Goal: Task Accomplishment & Management: Complete application form

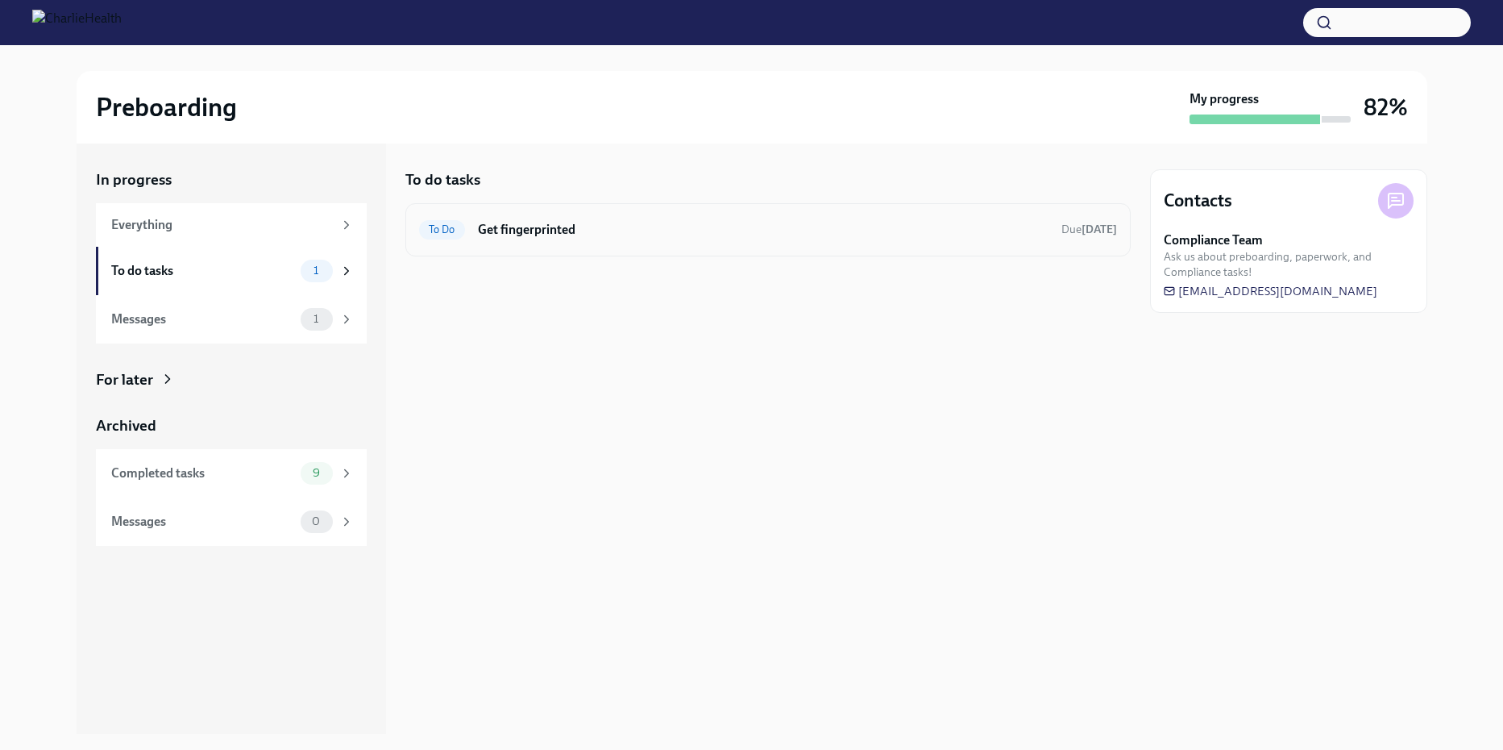
click at [467, 226] on div "To Do Get fingerprinted Due in 3 days" at bounding box center [768, 230] width 698 height 26
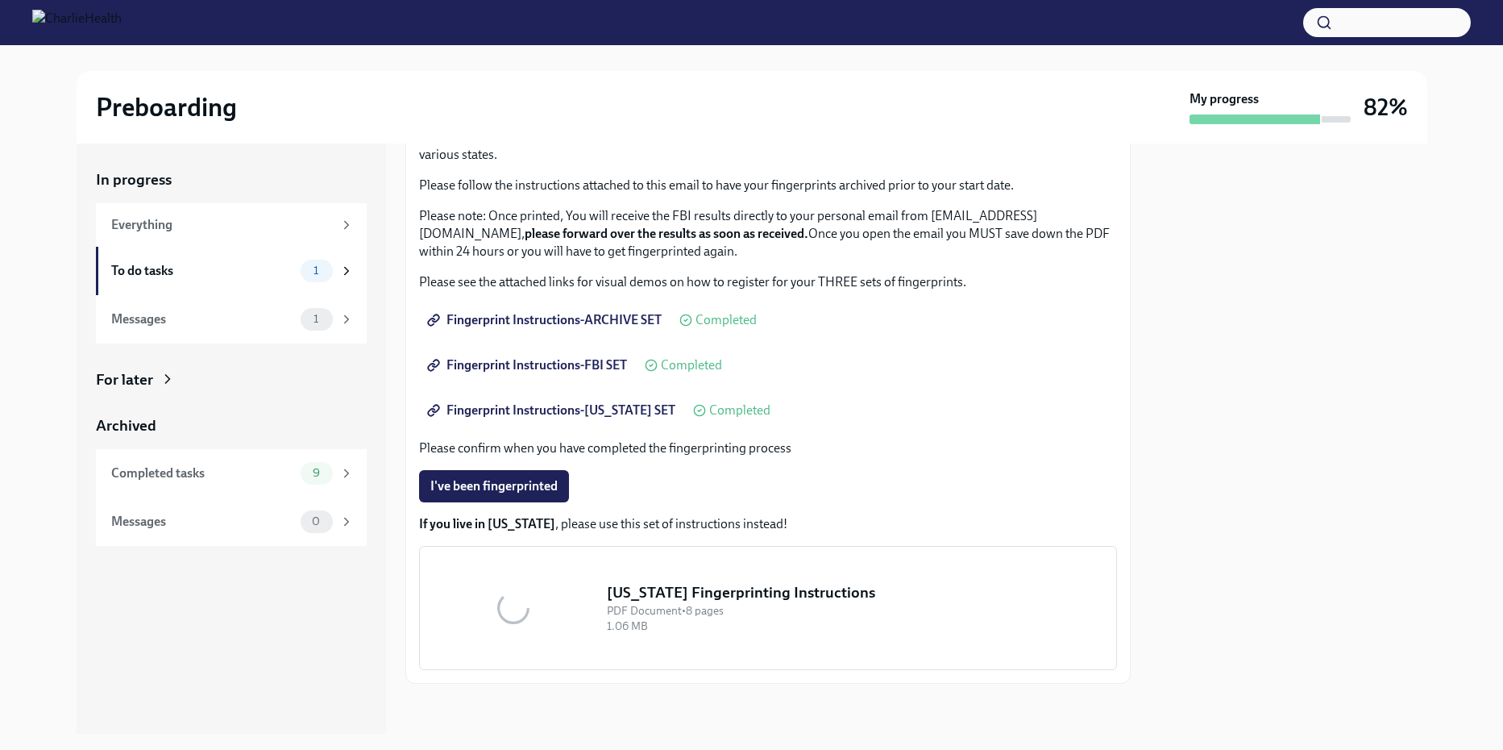
scroll to position [126, 0]
click at [483, 475] on div "We ask that you make three appointments to get fingerprinted, which we will nee…" at bounding box center [768, 398] width 698 height 542
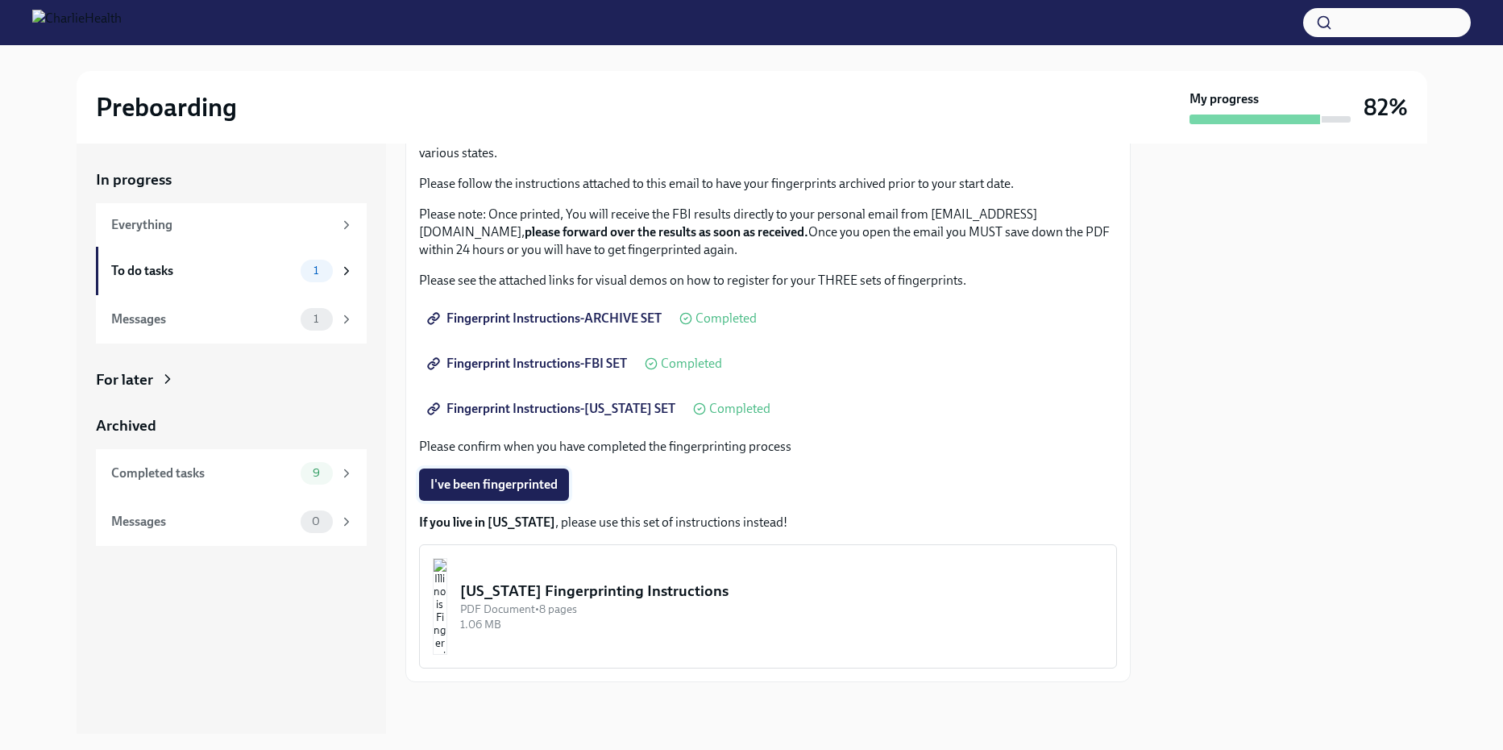
click at [484, 482] on span "I've been fingerprinted" at bounding box center [493, 484] width 127 height 16
click at [158, 270] on div "To do tasks" at bounding box center [202, 271] width 183 height 18
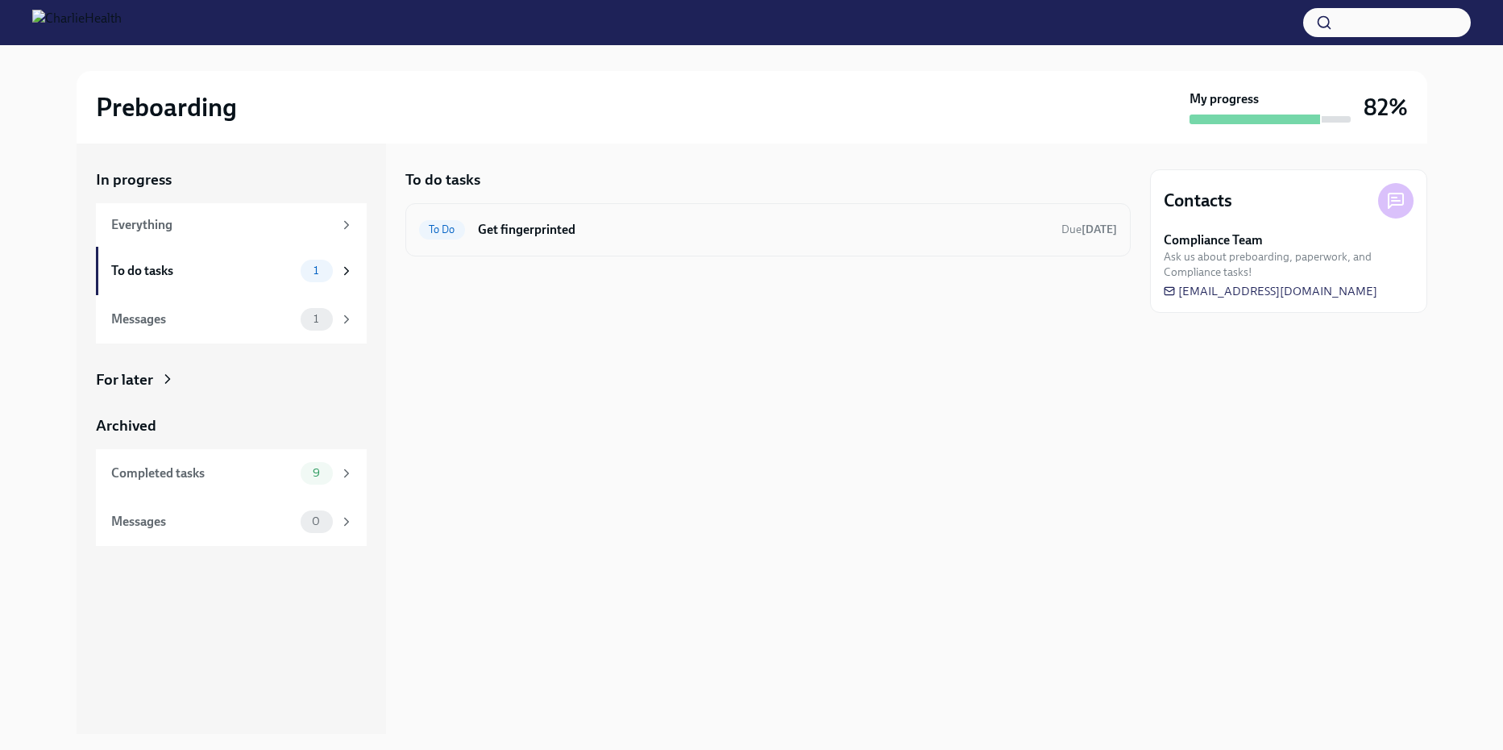
click at [451, 236] on div "To Do" at bounding box center [442, 229] width 46 height 19
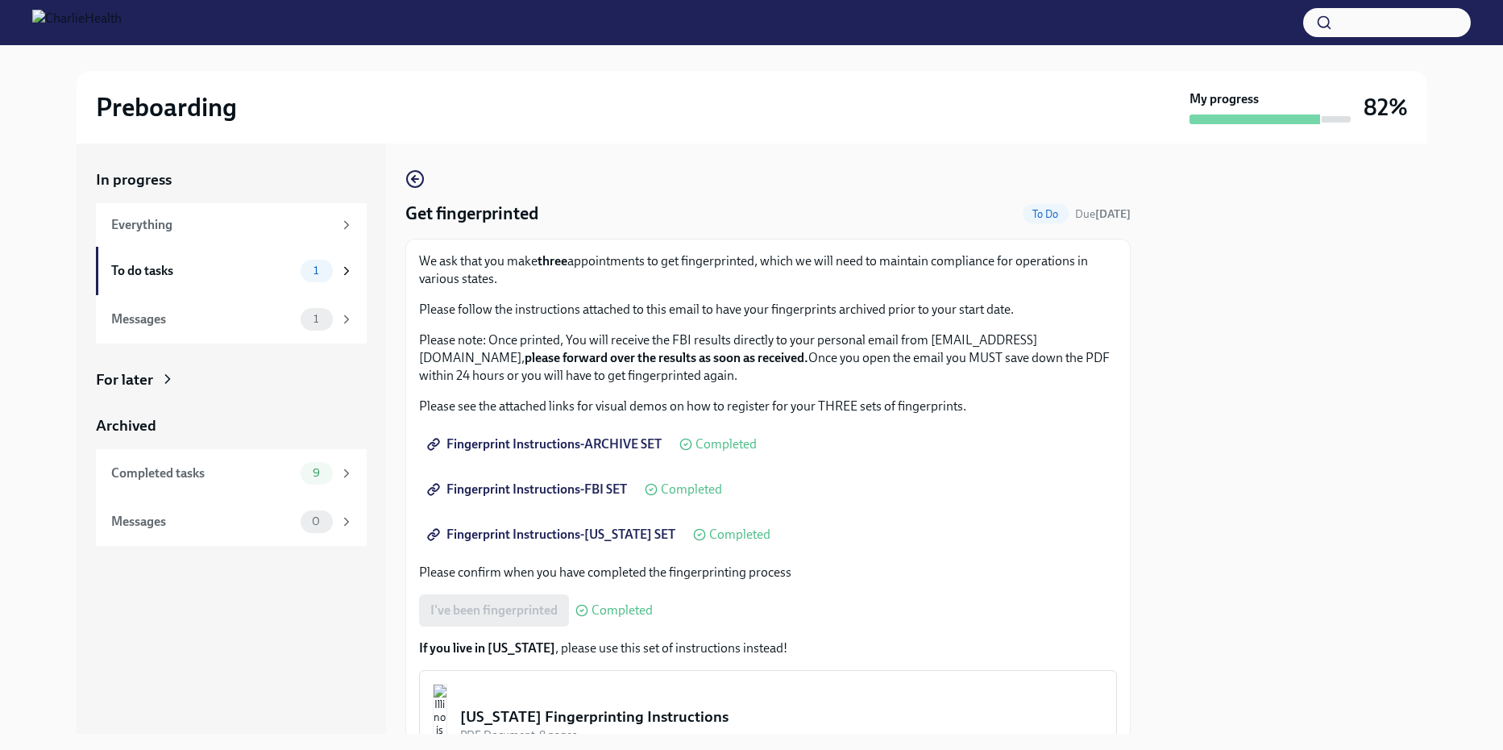
scroll to position [126, 0]
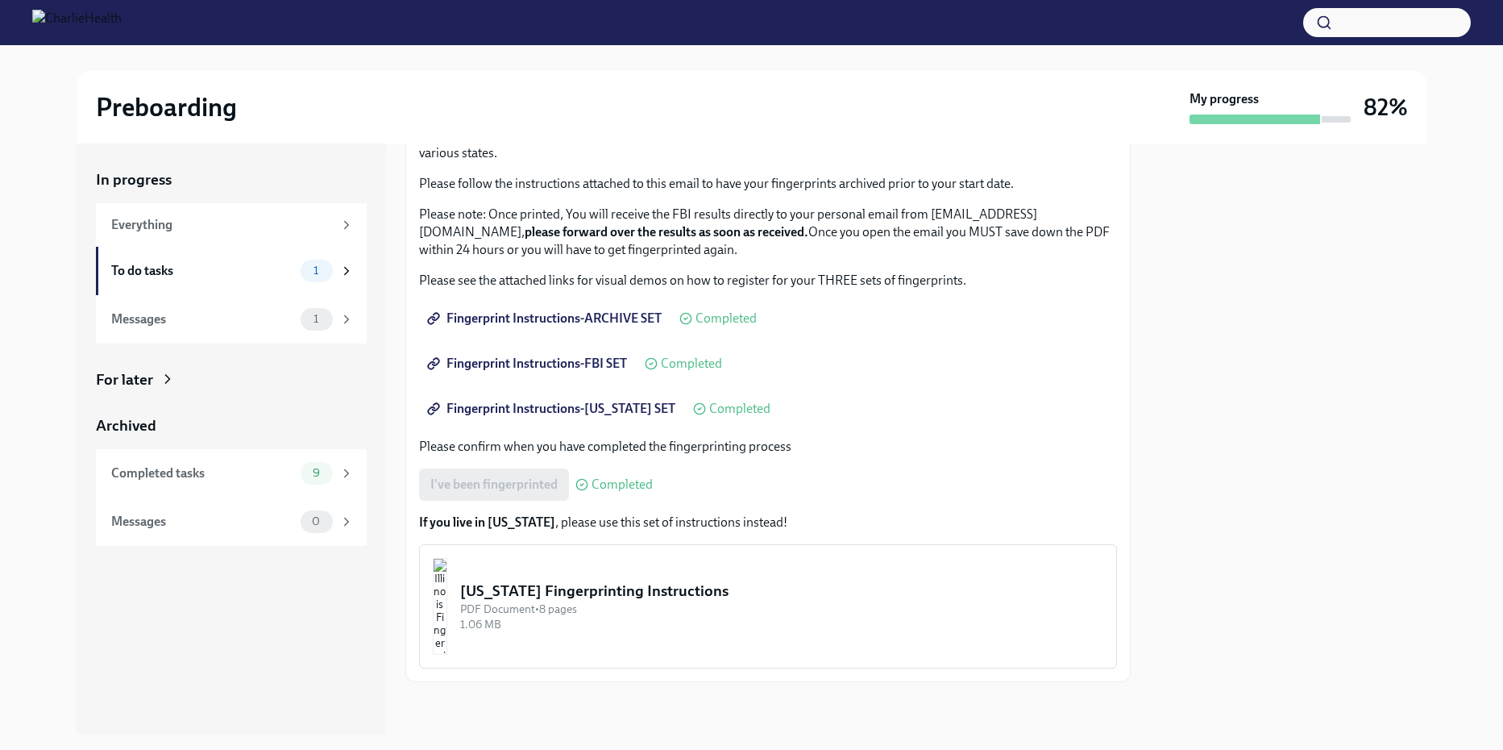
click at [703, 322] on span "Completed" at bounding box center [726, 318] width 61 height 13
click at [680, 359] on span "Completed" at bounding box center [691, 363] width 61 height 13
click at [709, 410] on span "Completed" at bounding box center [739, 408] width 61 height 13
click at [166, 463] on div "Completed tasks 9" at bounding box center [232, 473] width 243 height 23
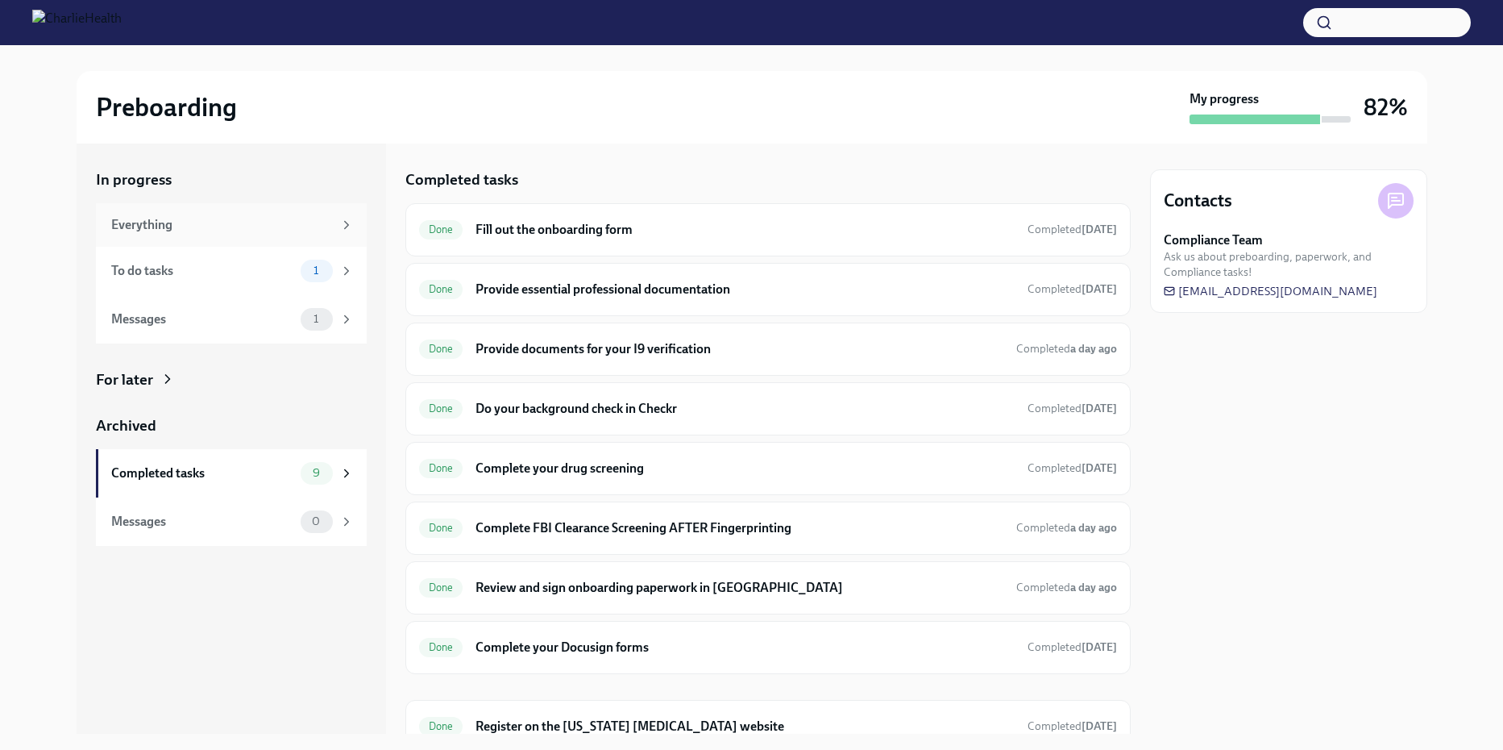
click at [175, 234] on div "Everything" at bounding box center [231, 225] width 271 height 44
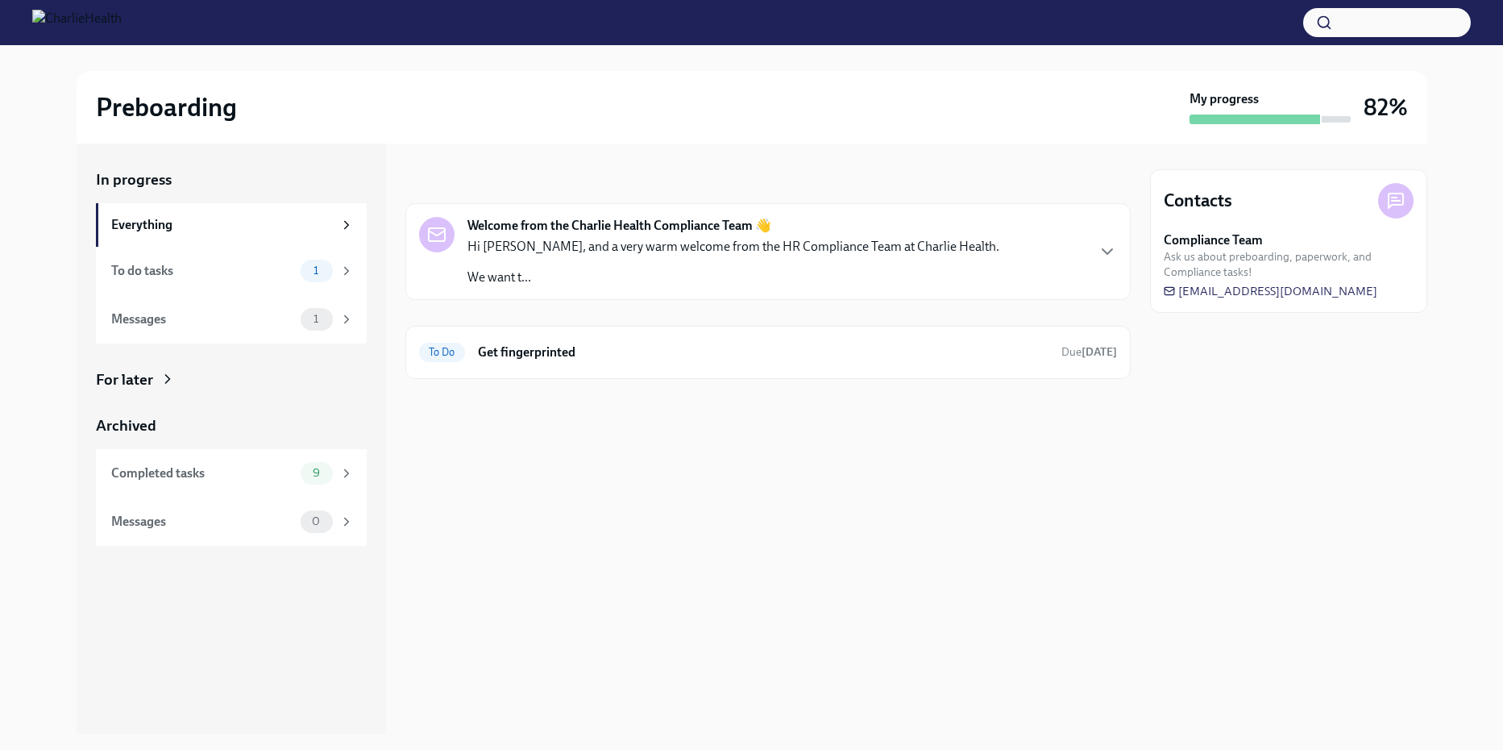
click at [1377, 99] on h3 "82%" at bounding box center [1386, 107] width 44 height 29
click at [1214, 118] on div at bounding box center [1255, 119] width 131 height 10
click at [490, 339] on div "To Do Get fingerprinted Due in 3 days" at bounding box center [768, 352] width 698 height 26
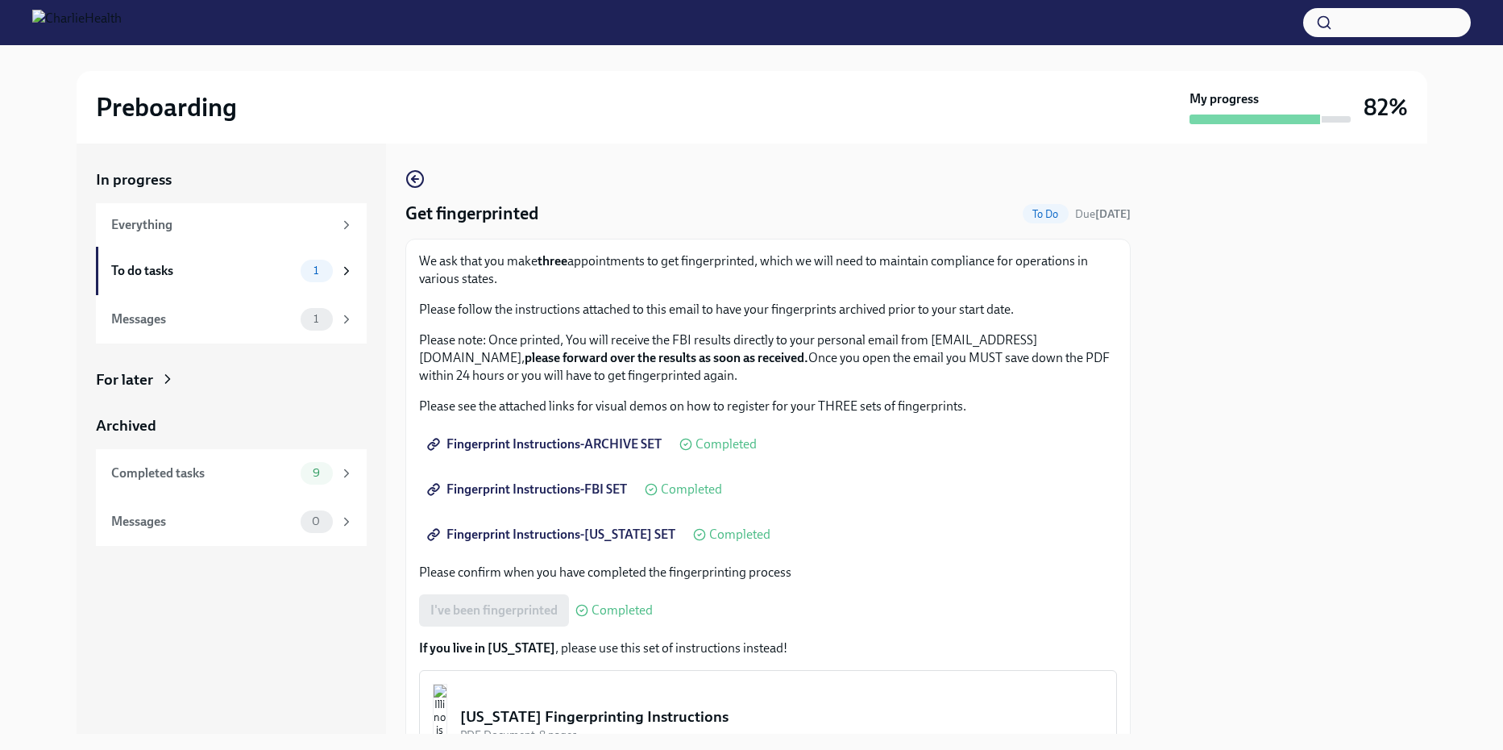
click at [481, 602] on div "I've been fingerprinted Completed" at bounding box center [536, 610] width 234 height 32
click at [184, 272] on div "To do tasks" at bounding box center [202, 271] width 183 height 18
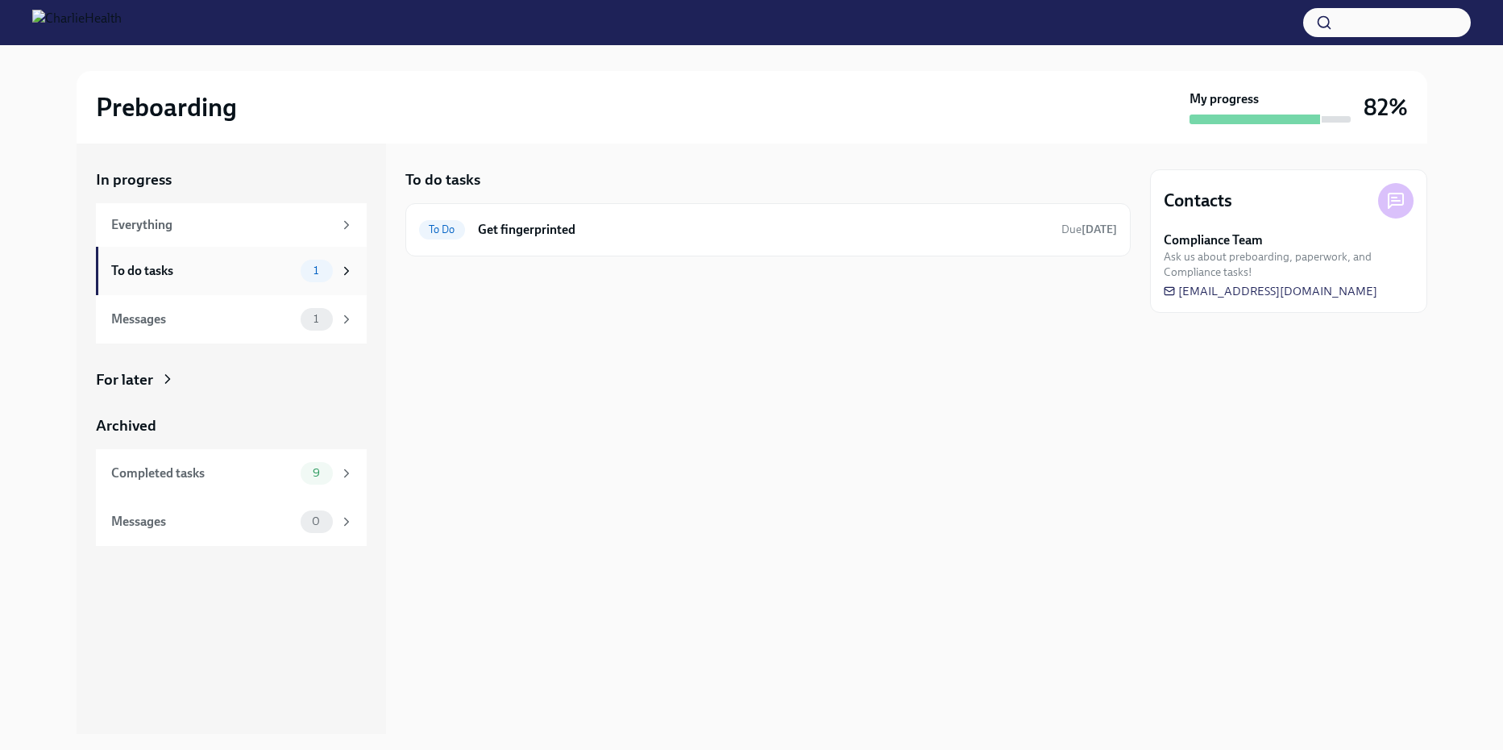
click at [241, 286] on div "To do tasks 1" at bounding box center [231, 271] width 271 height 48
click at [177, 285] on div "To do tasks 1" at bounding box center [231, 271] width 271 height 48
click at [651, 239] on div "To Do Get fingerprinted Due in 3 days" at bounding box center [768, 230] width 698 height 26
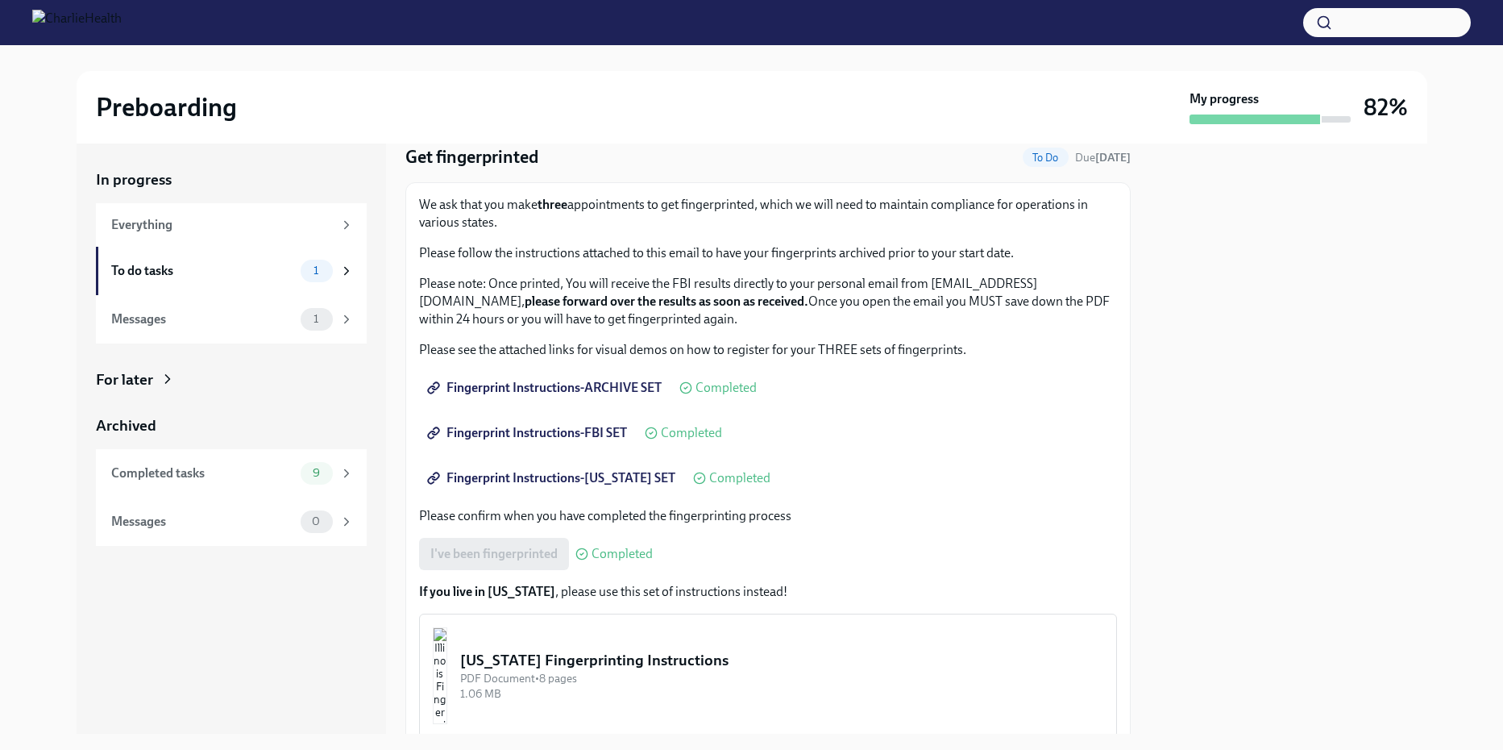
scroll to position [126, 0]
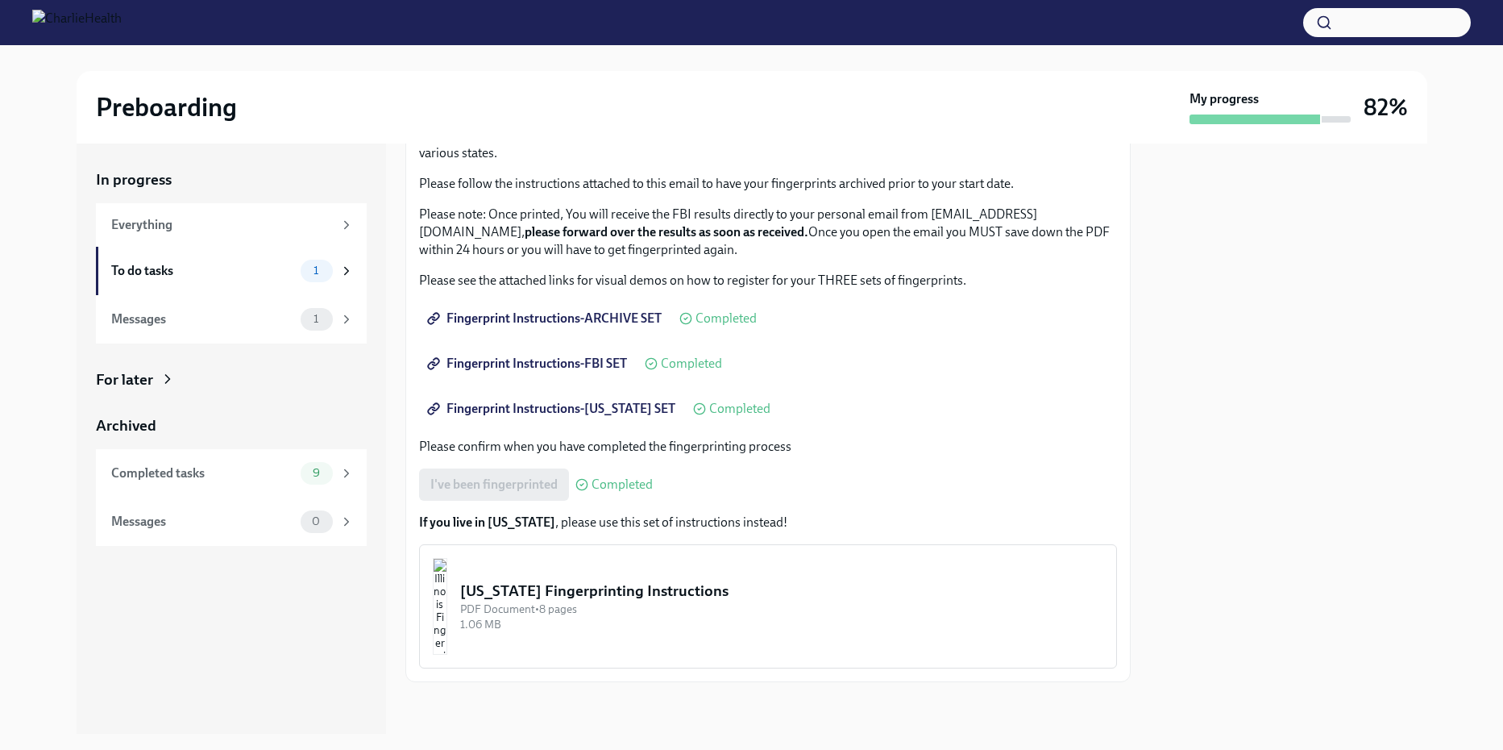
click at [621, 596] on div "[US_STATE] Fingerprinting Instructions" at bounding box center [781, 590] width 643 height 21
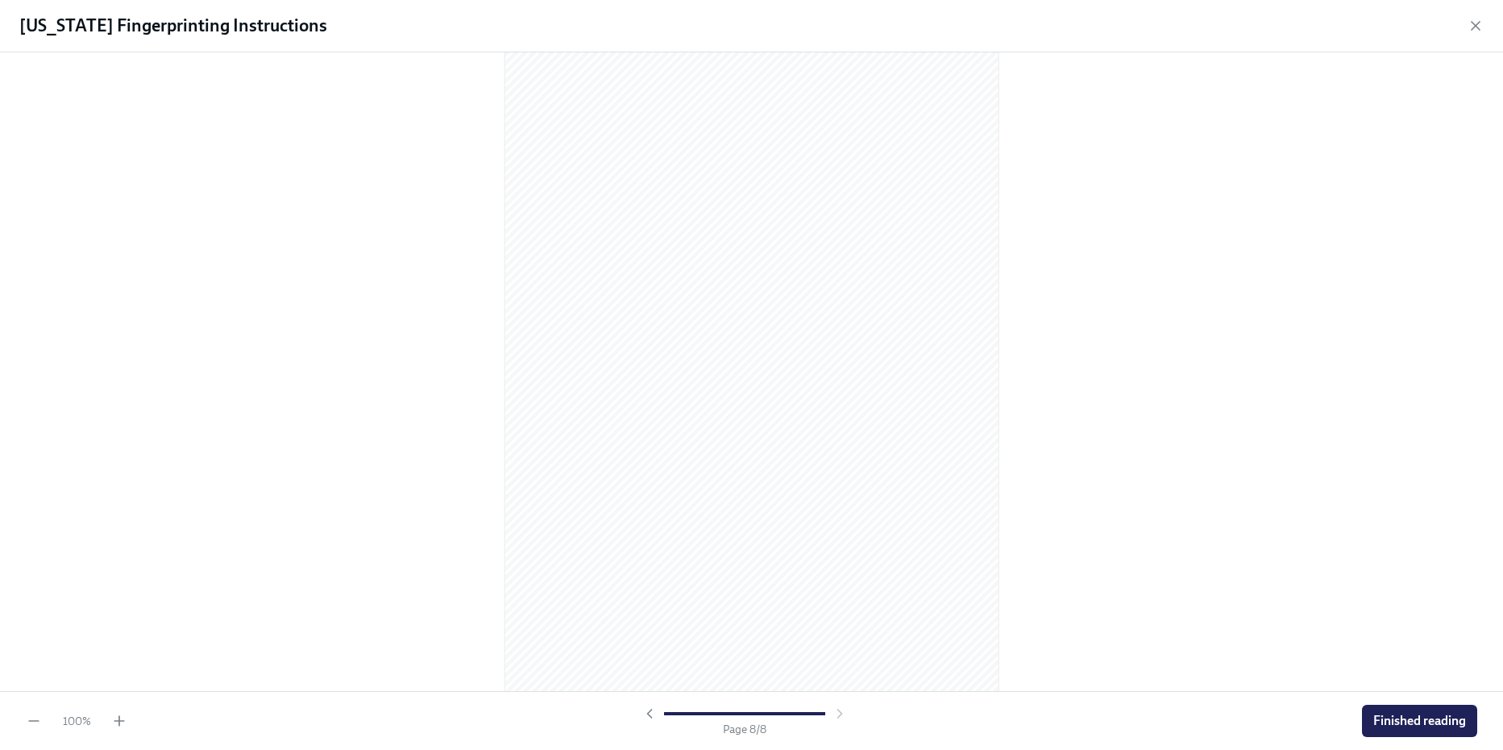
scroll to position [4597, 0]
click at [1448, 718] on span "Finished reading" at bounding box center [1419, 720] width 93 height 16
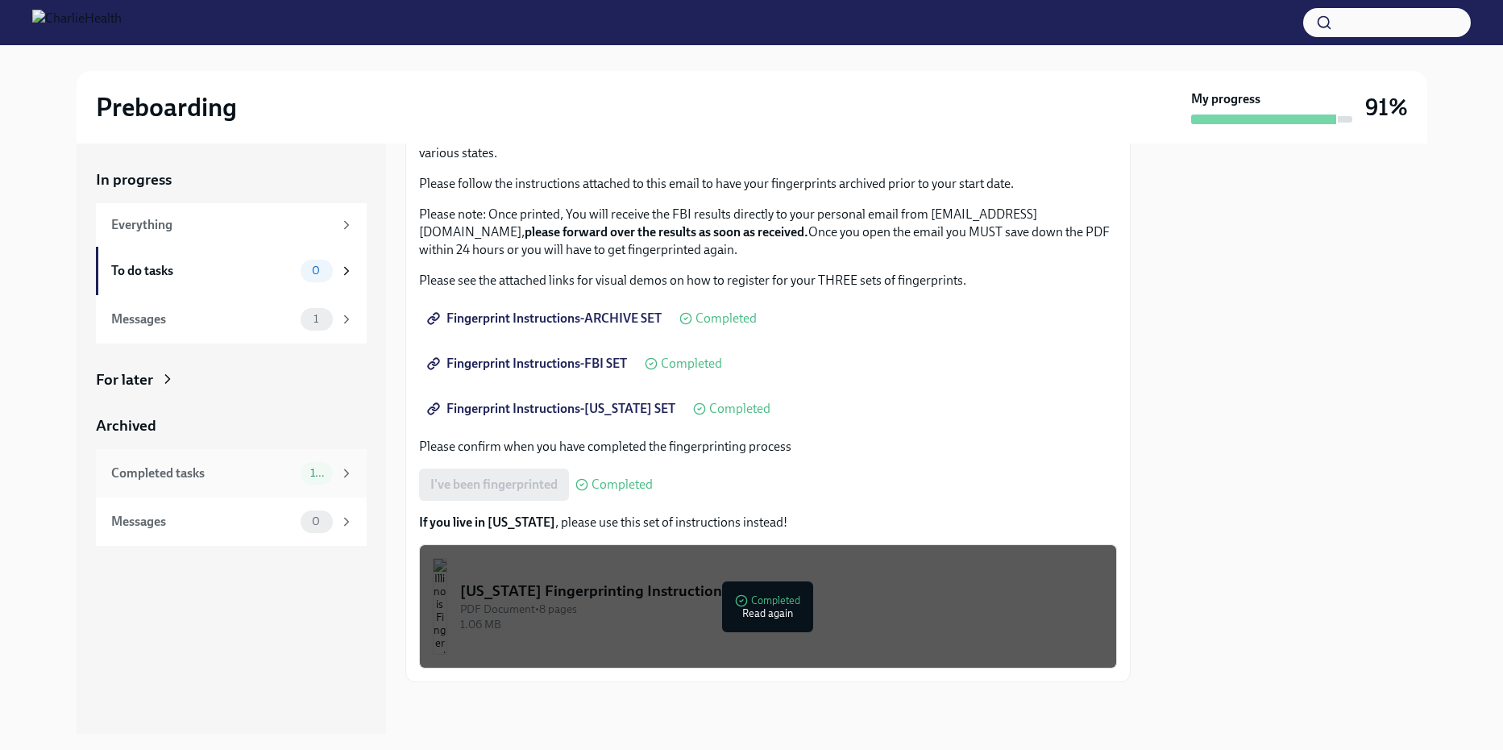
click at [240, 471] on div "Completed tasks" at bounding box center [202, 473] width 183 height 18
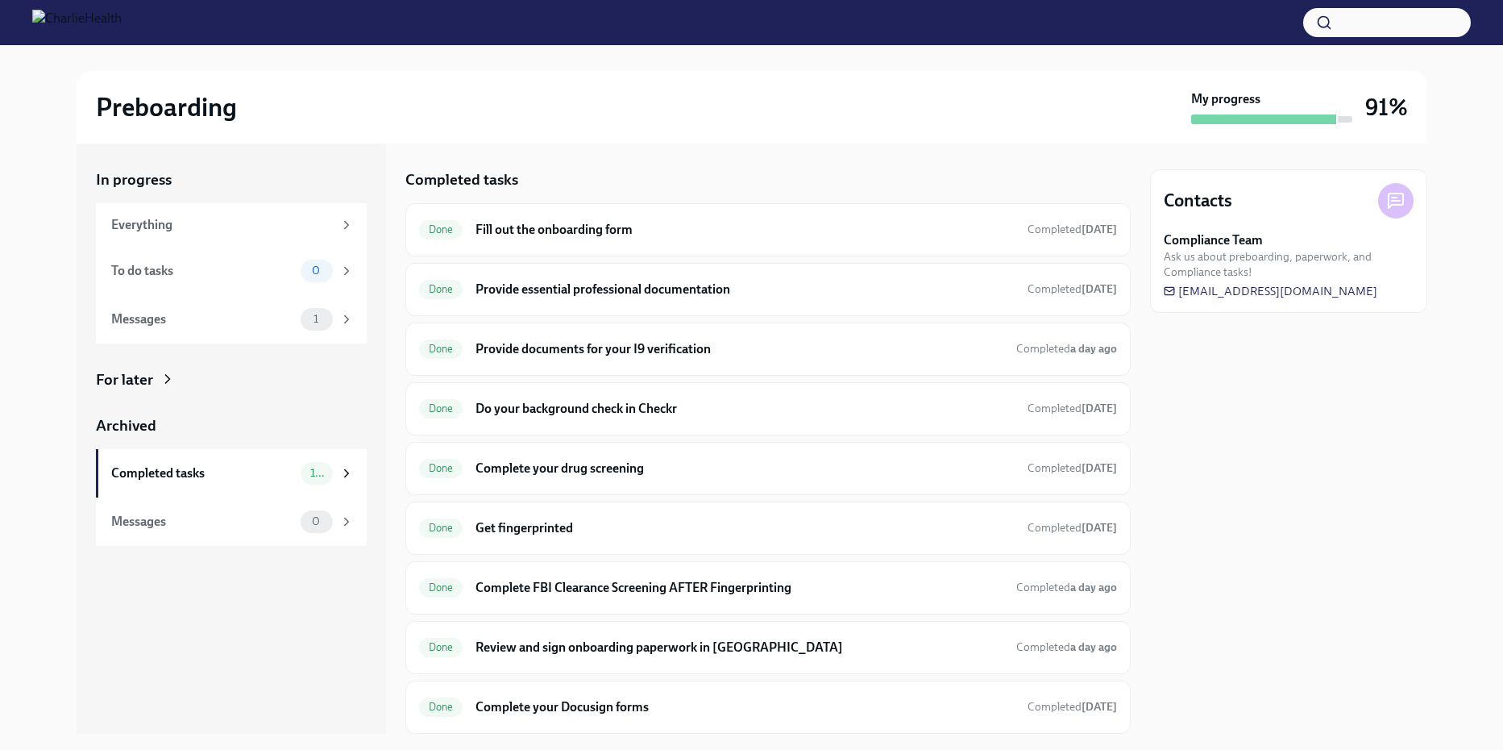
click at [579, 128] on div "Preboarding My progress 91%" at bounding box center [752, 107] width 1351 height 73
click at [188, 478] on div "Completed tasks" at bounding box center [202, 473] width 183 height 18
click at [982, 218] on div "Done Fill out the onboarding form Completed [DATE]" at bounding box center [768, 230] width 698 height 26
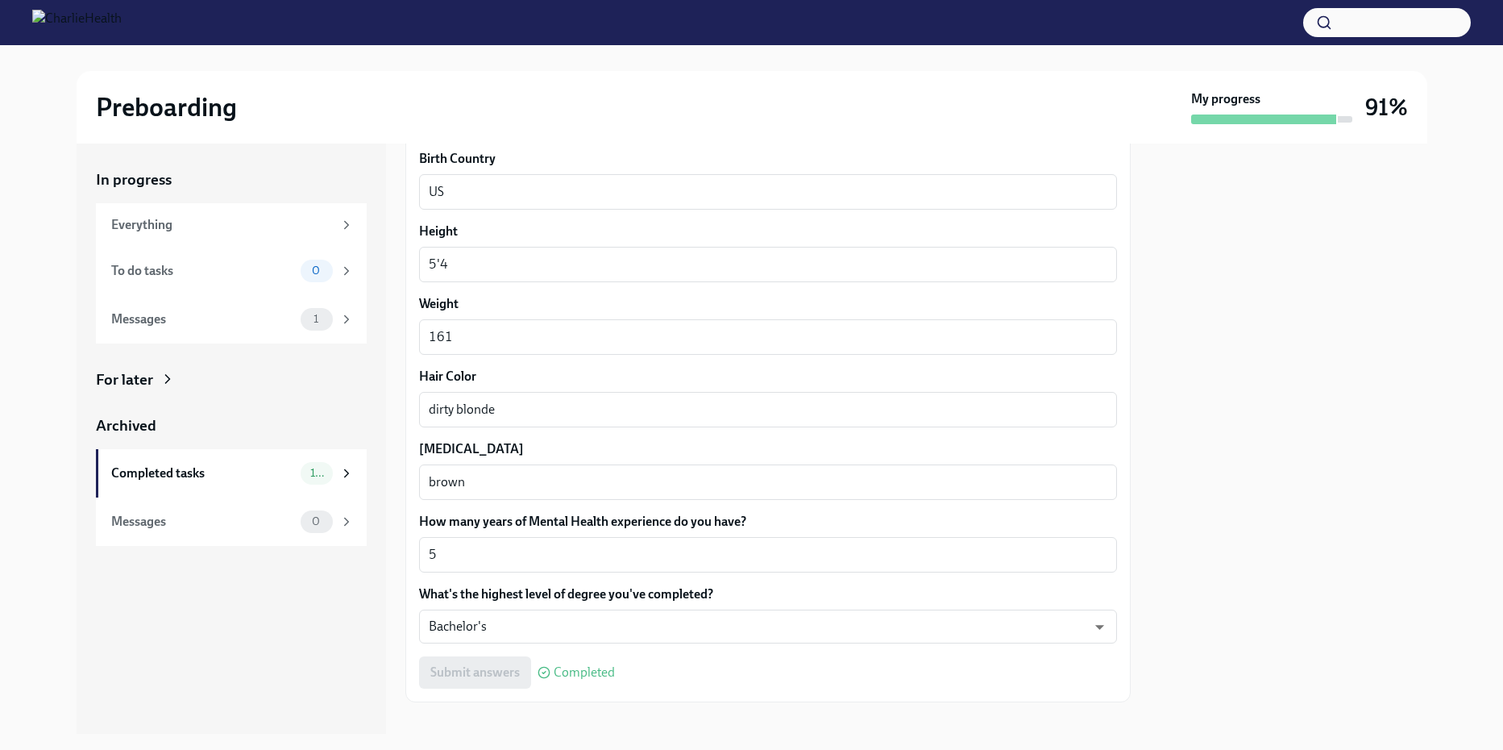
scroll to position [1357, 0]
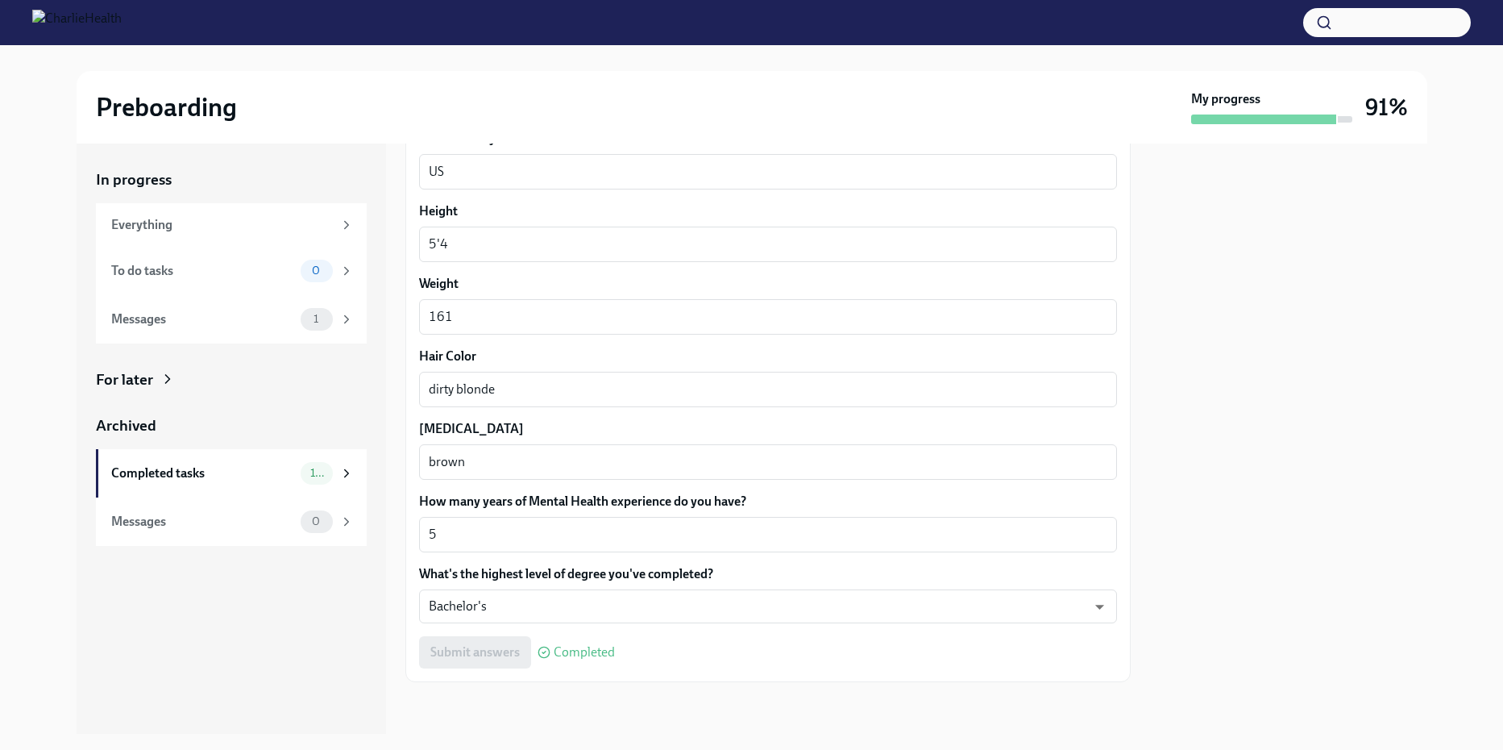
click at [559, 651] on span "Completed" at bounding box center [584, 652] width 61 height 13
click at [244, 467] on div "Completed tasks" at bounding box center [202, 473] width 183 height 18
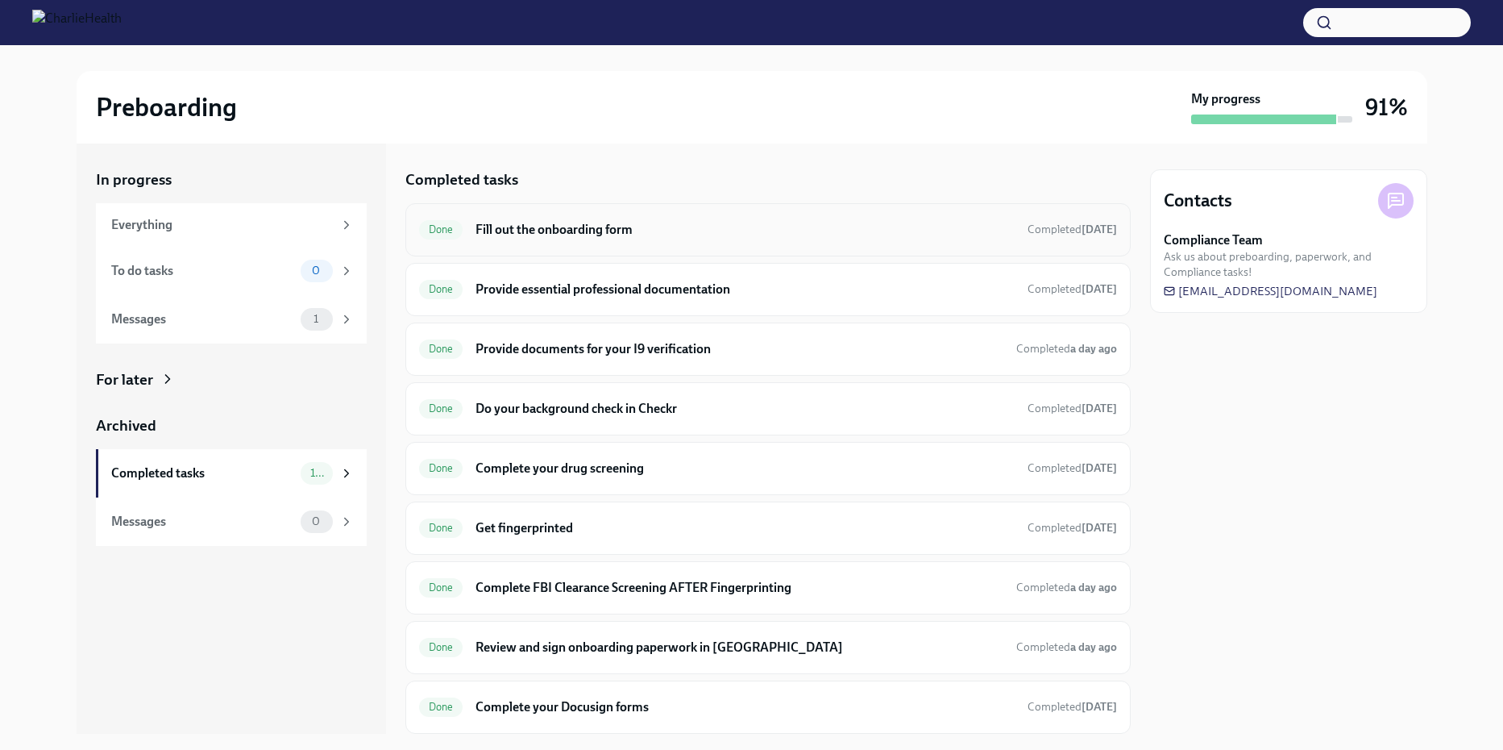
click at [932, 236] on h6 "Fill out the onboarding form" at bounding box center [745, 230] width 538 height 18
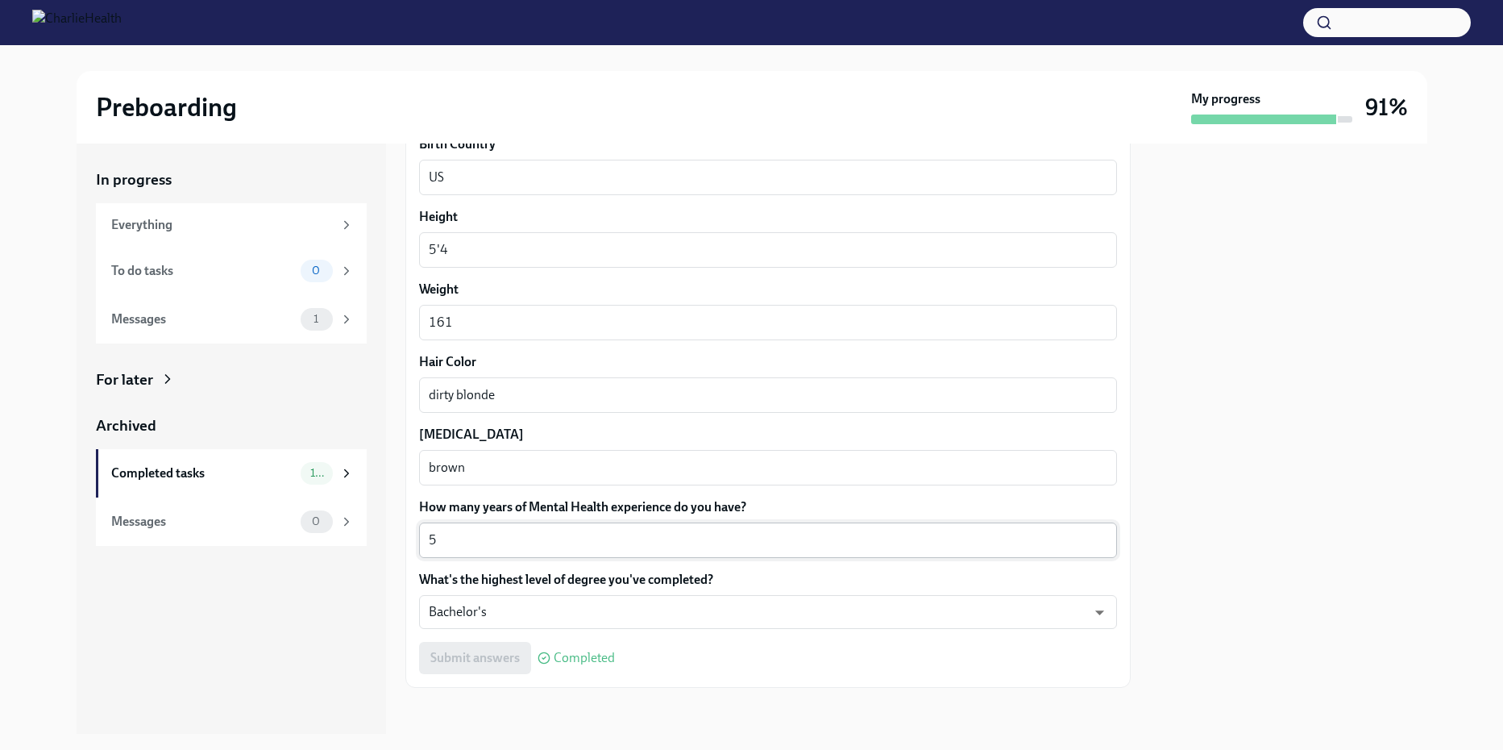
scroll to position [1357, 0]
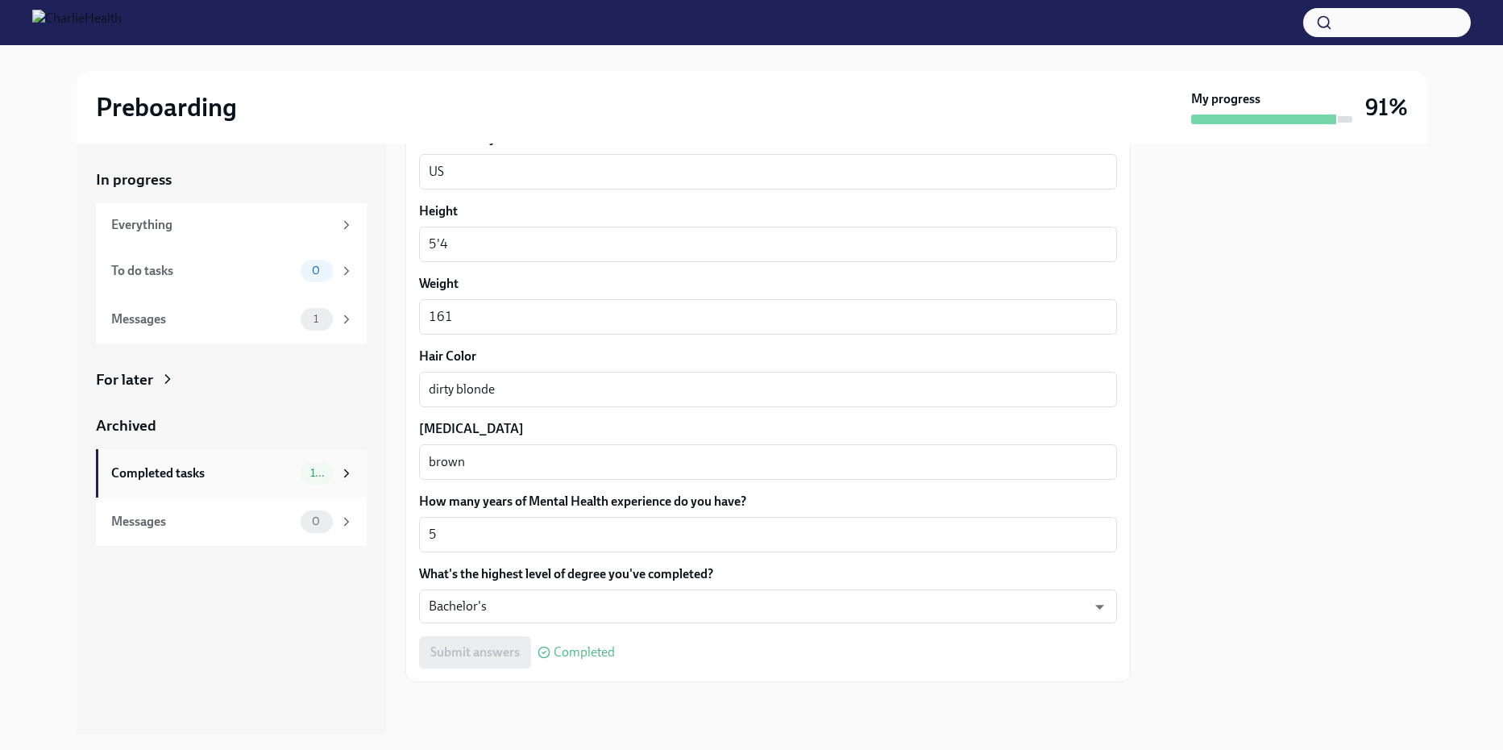
click at [166, 476] on div "Completed tasks" at bounding box center [202, 473] width 183 height 18
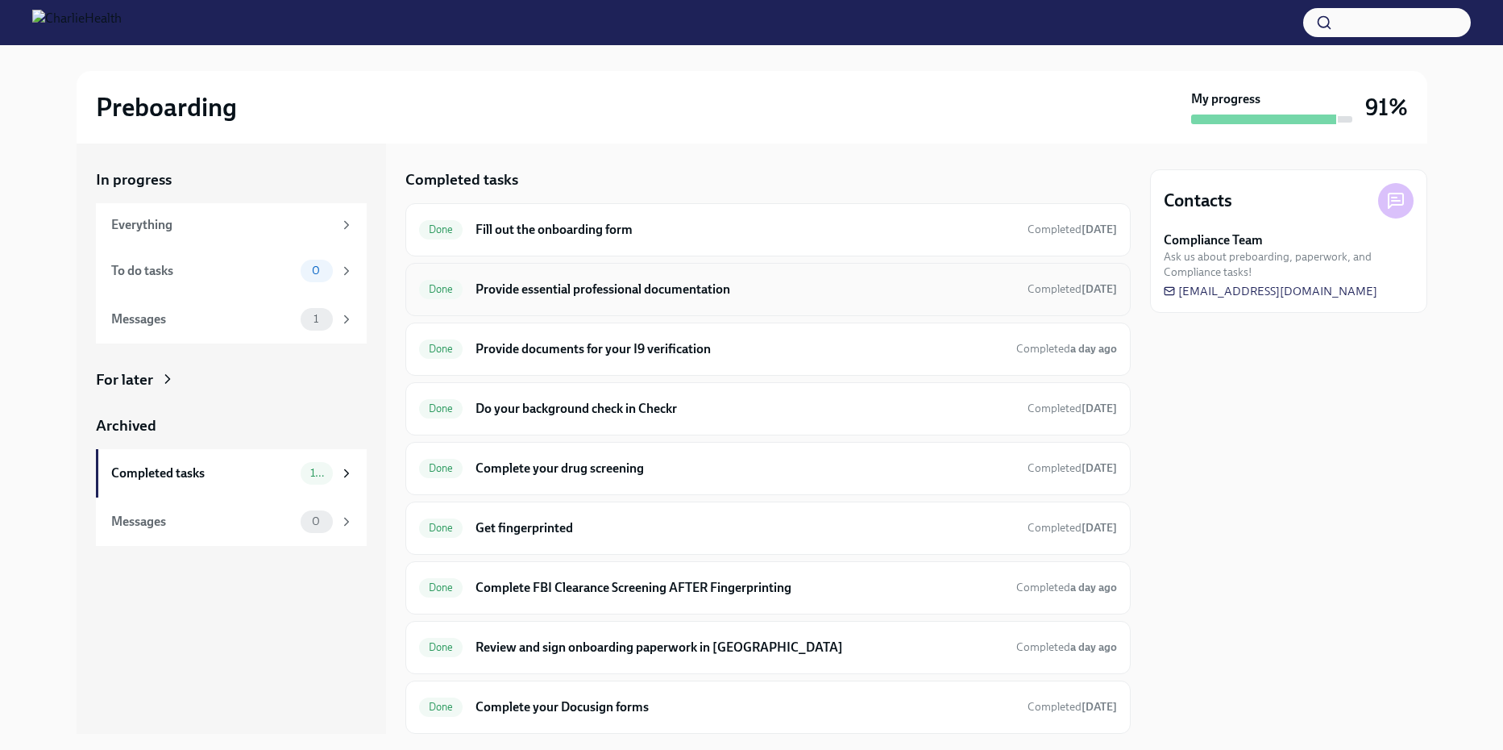
click at [928, 297] on h6 "Provide essential professional documentation" at bounding box center [745, 289] width 538 height 18
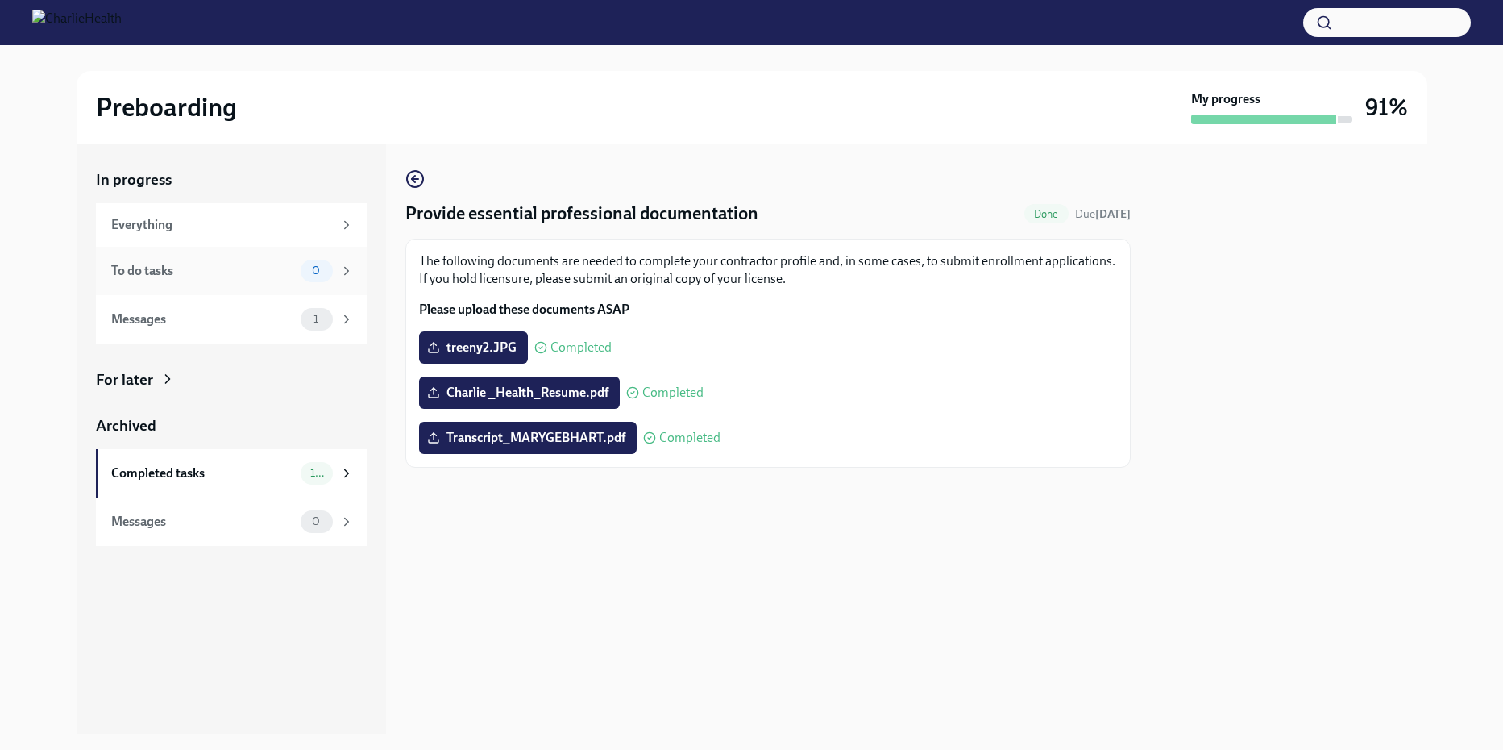
click at [207, 285] on div "To do tasks 0" at bounding box center [231, 271] width 271 height 48
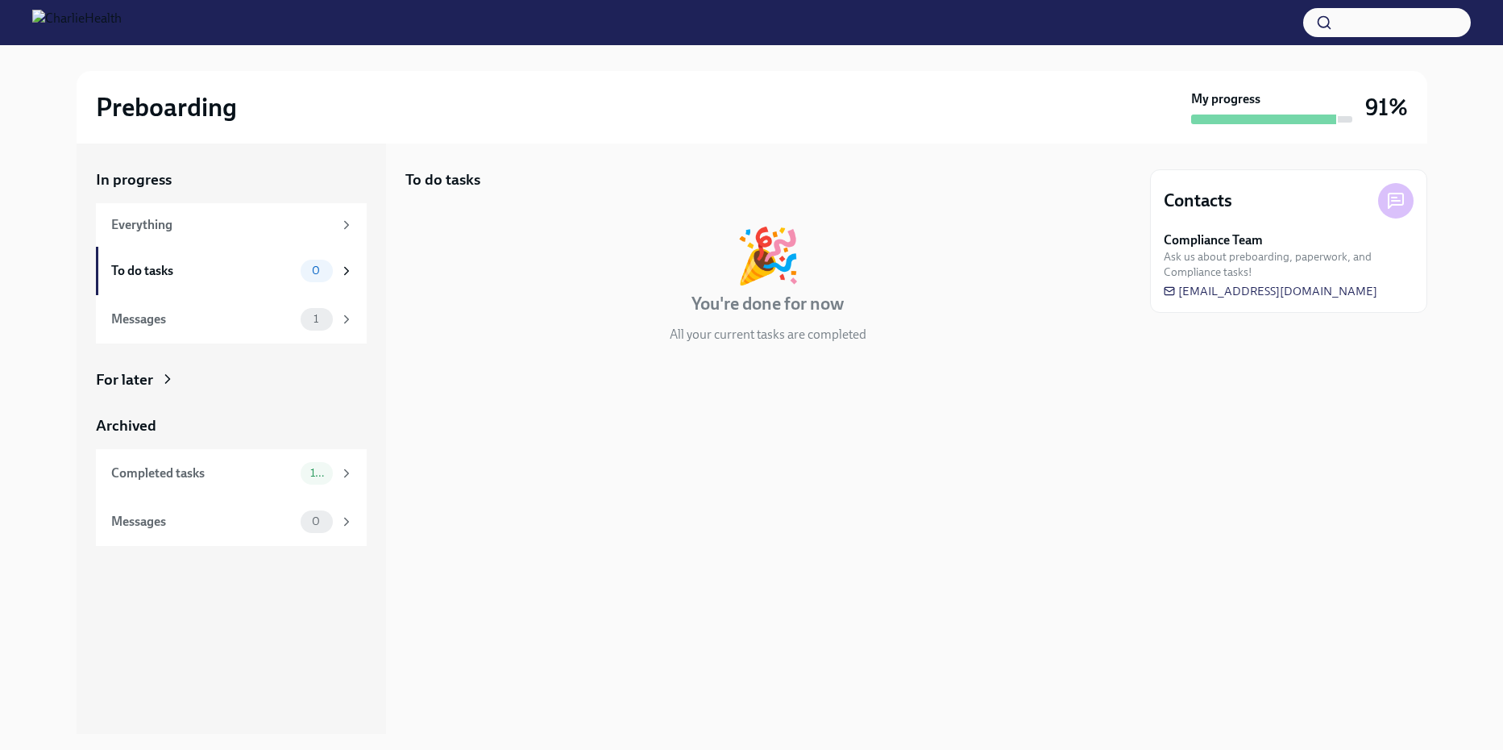
click at [1357, 109] on div "My progress 91%" at bounding box center [1299, 107] width 217 height 34
click at [192, 269] on div "To do tasks" at bounding box center [202, 271] width 183 height 18
click at [251, 476] on div "Completed tasks" at bounding box center [202, 473] width 183 height 18
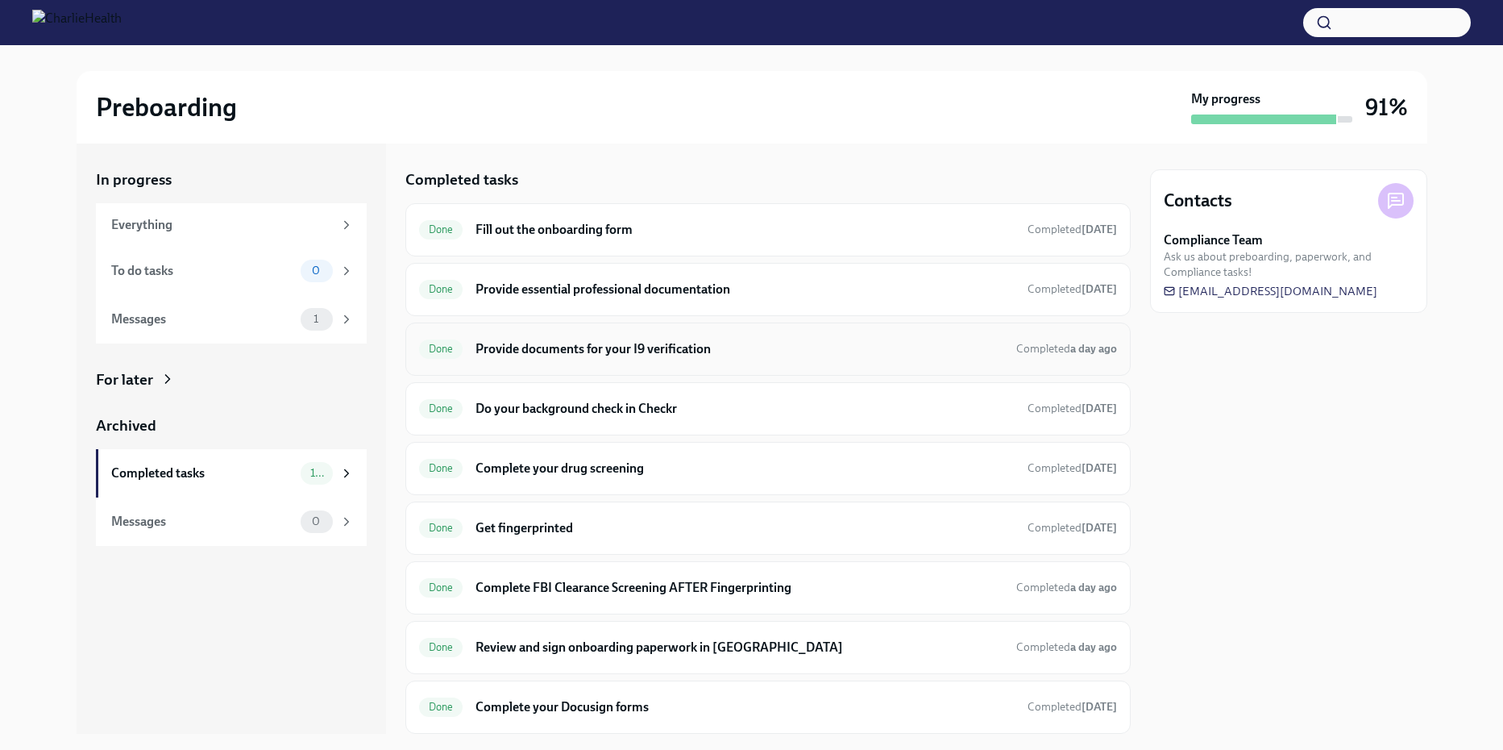
click at [969, 344] on h6 "Provide documents for your I9 verification" at bounding box center [739, 349] width 527 height 18
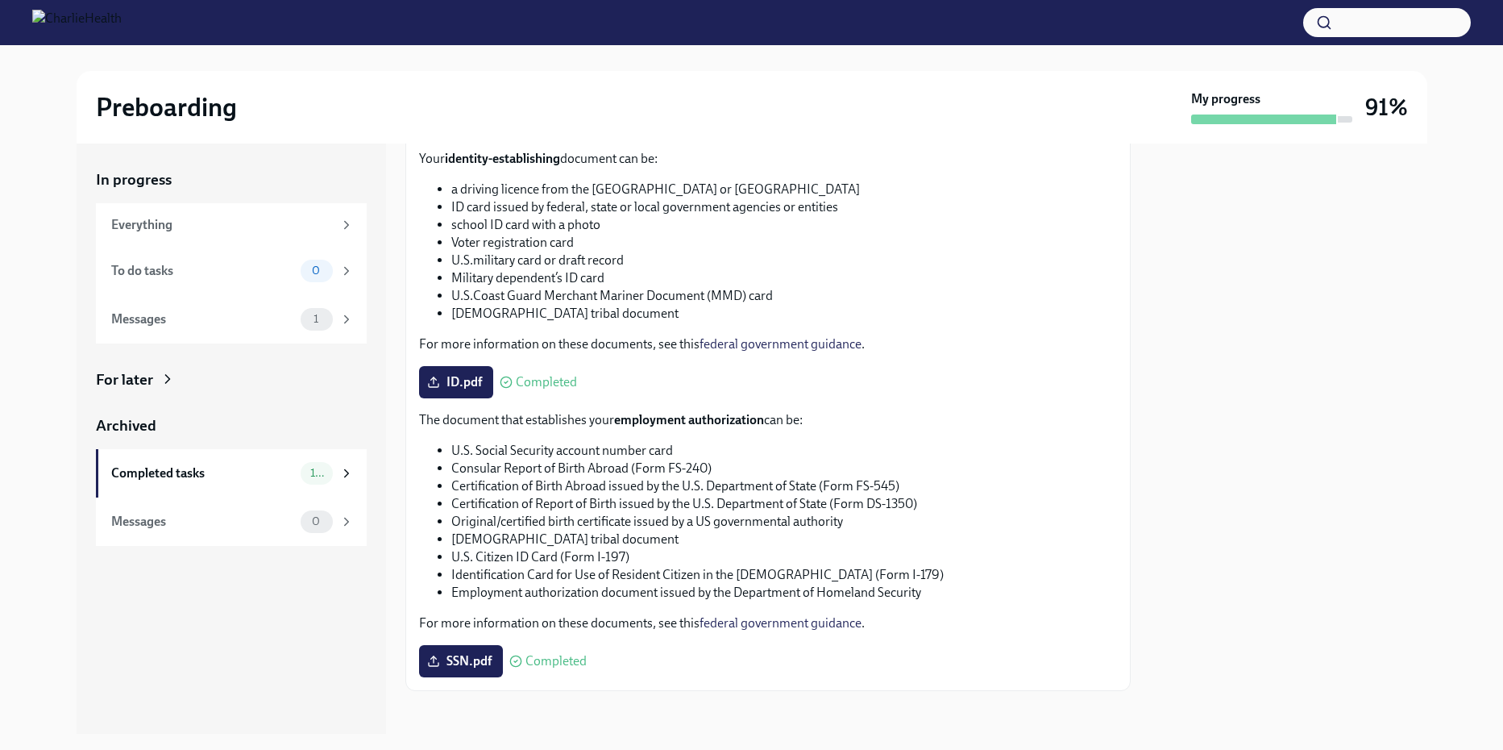
scroll to position [629, 0]
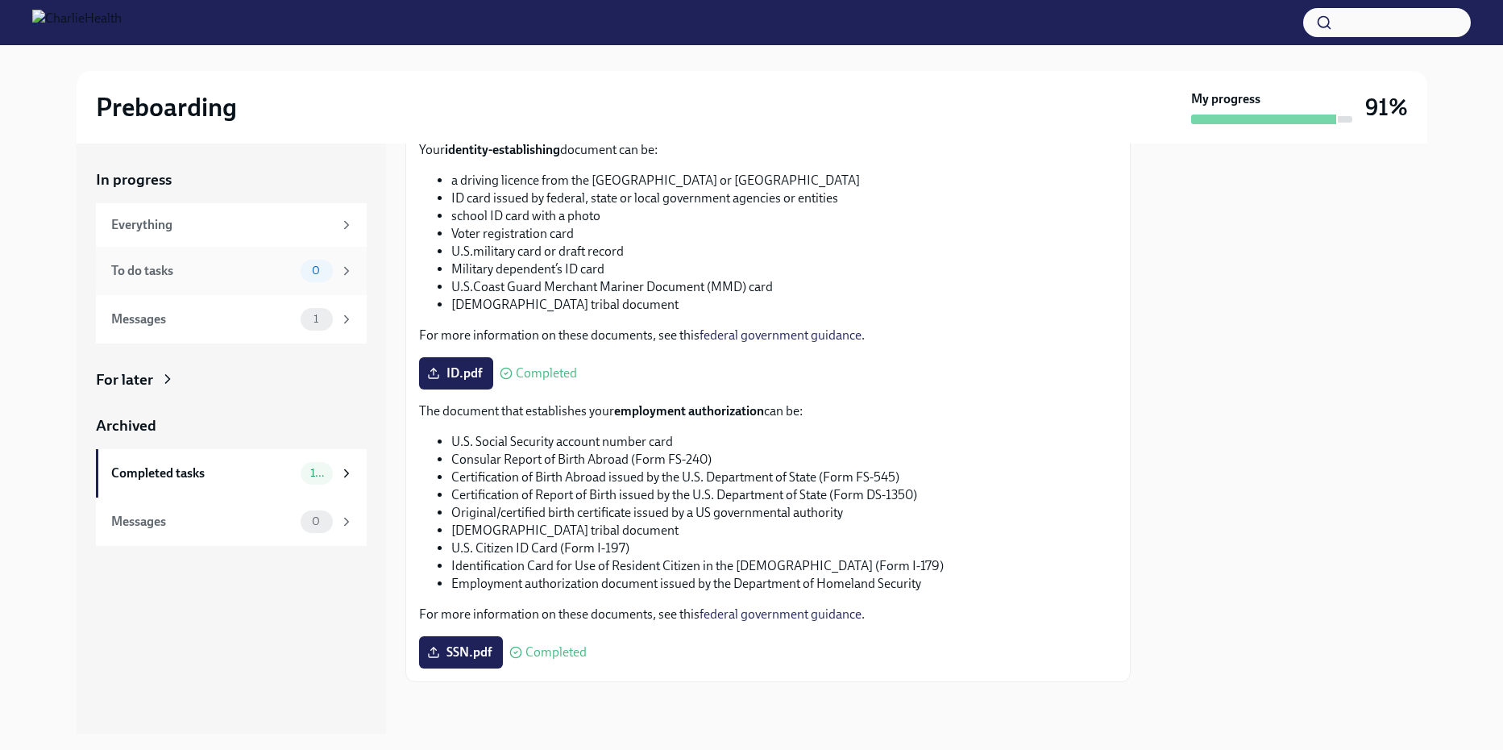
click at [171, 270] on div "To do tasks" at bounding box center [202, 271] width 183 height 18
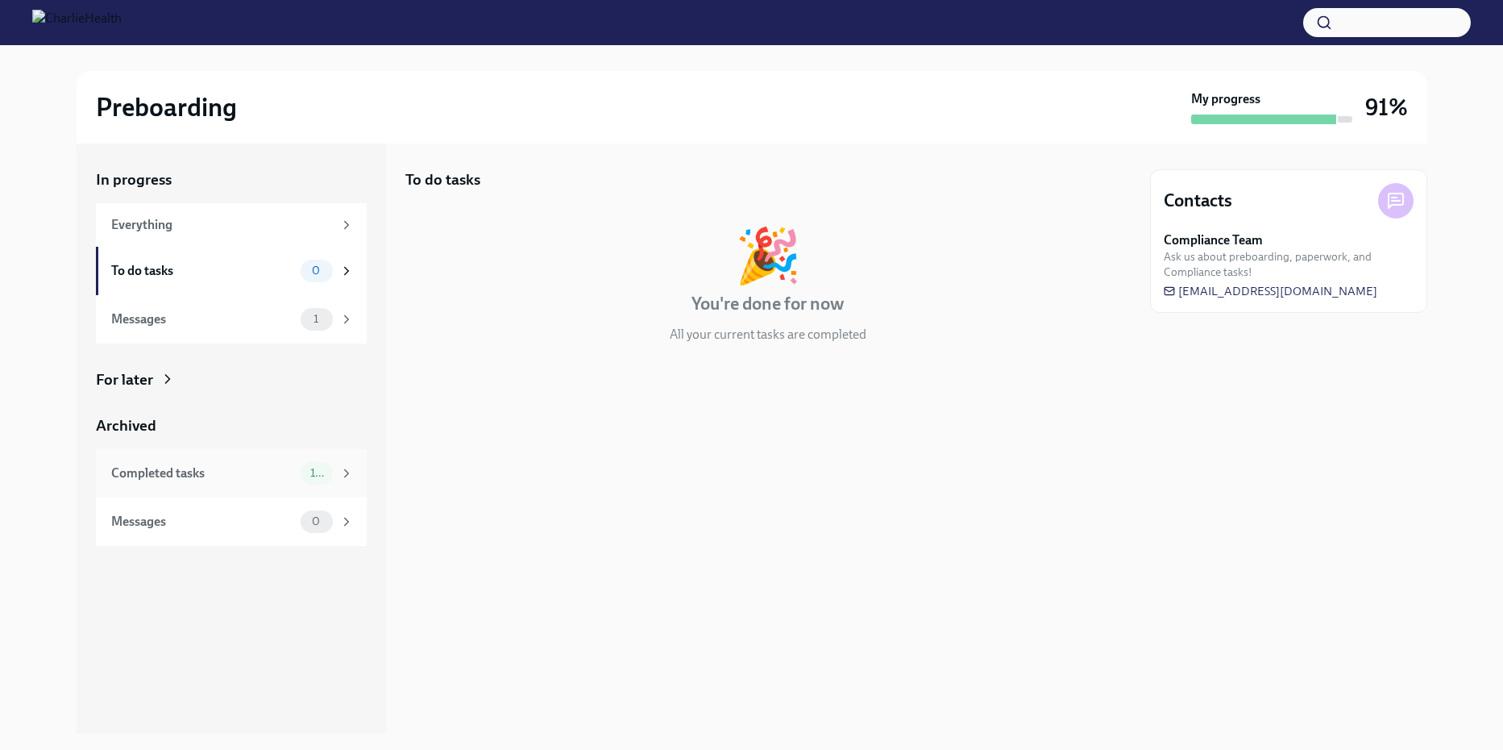
click at [264, 480] on div "Completed tasks" at bounding box center [202, 473] width 183 height 18
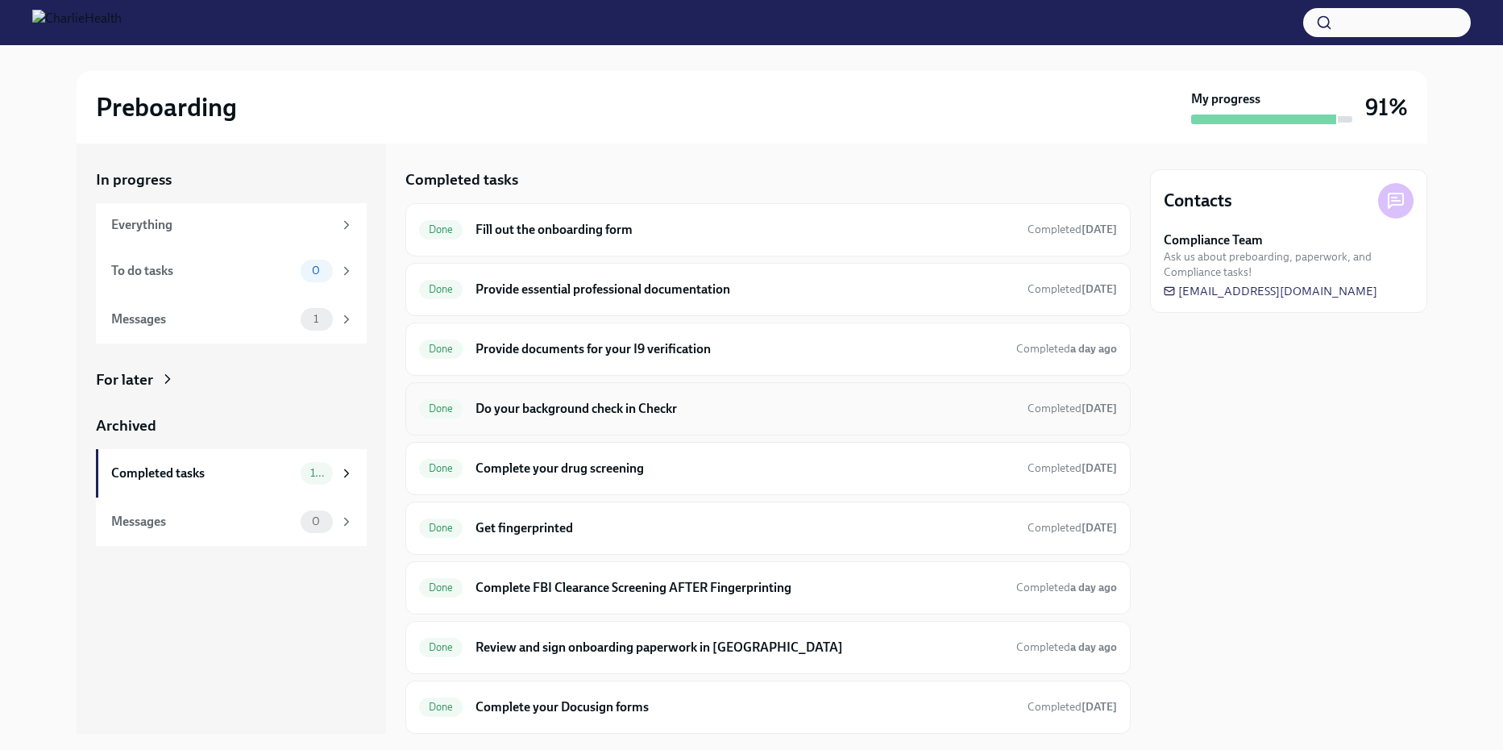
click at [537, 404] on h6 "Do your background check in Checkr" at bounding box center [745, 409] width 538 height 18
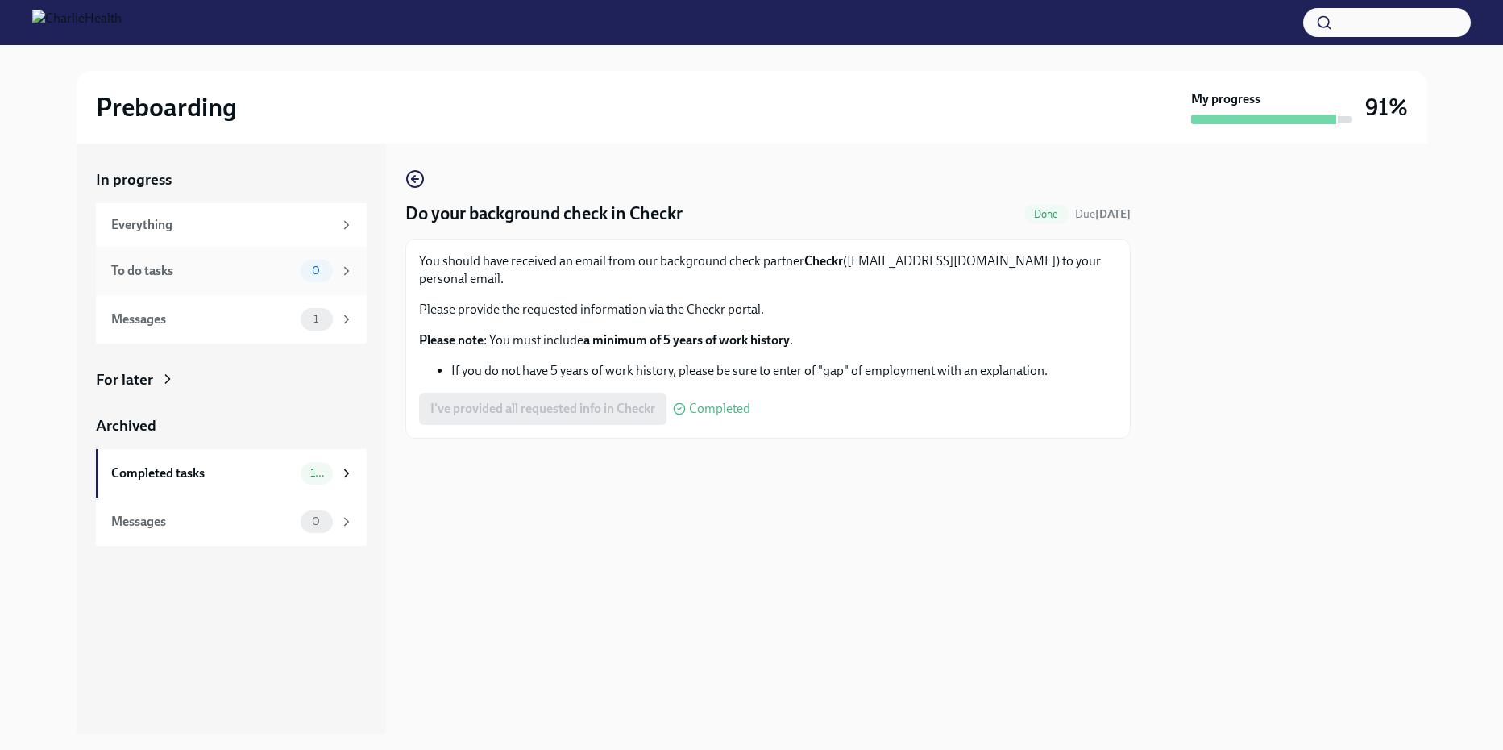
click at [201, 284] on div "To do tasks 0" at bounding box center [231, 271] width 271 height 48
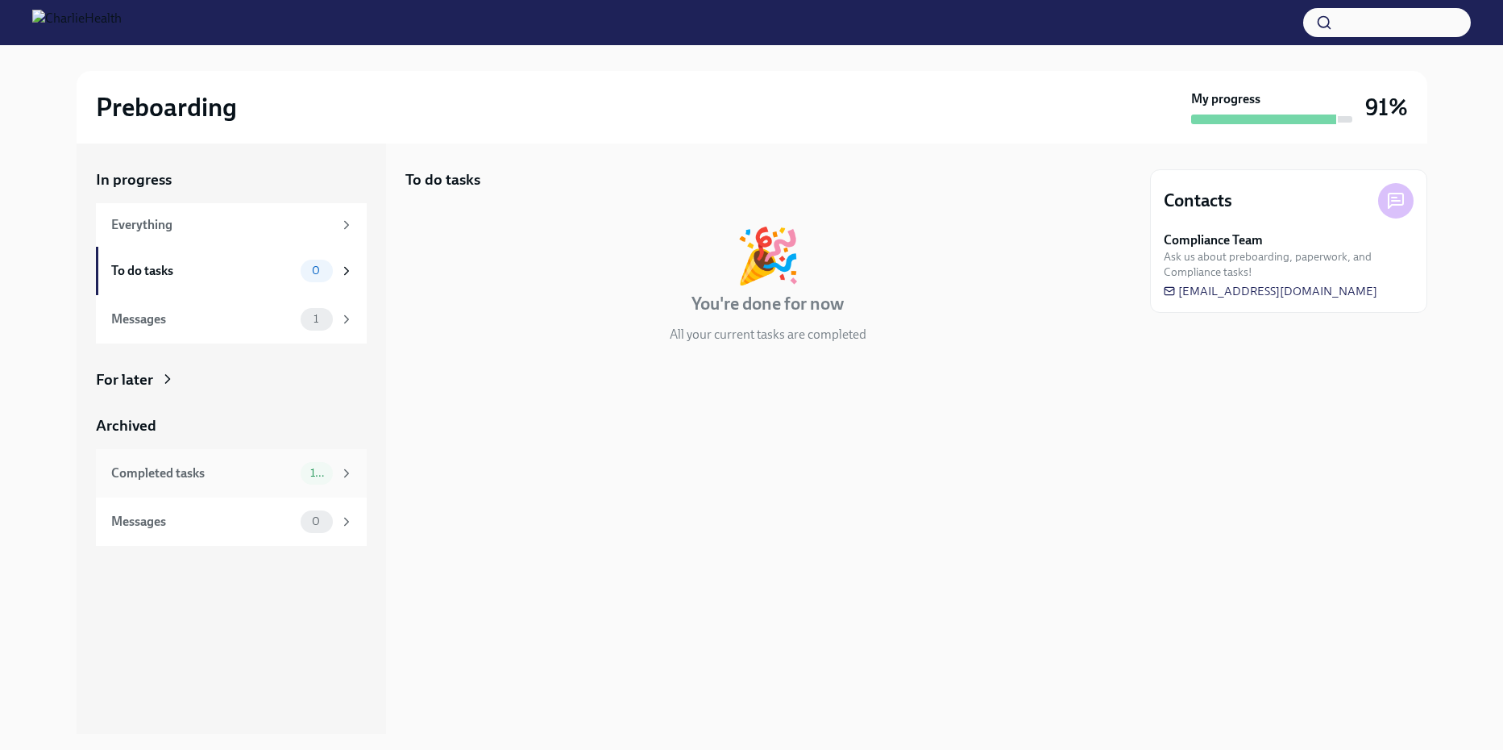
click at [177, 459] on div "Completed tasks 10" at bounding box center [231, 473] width 271 height 48
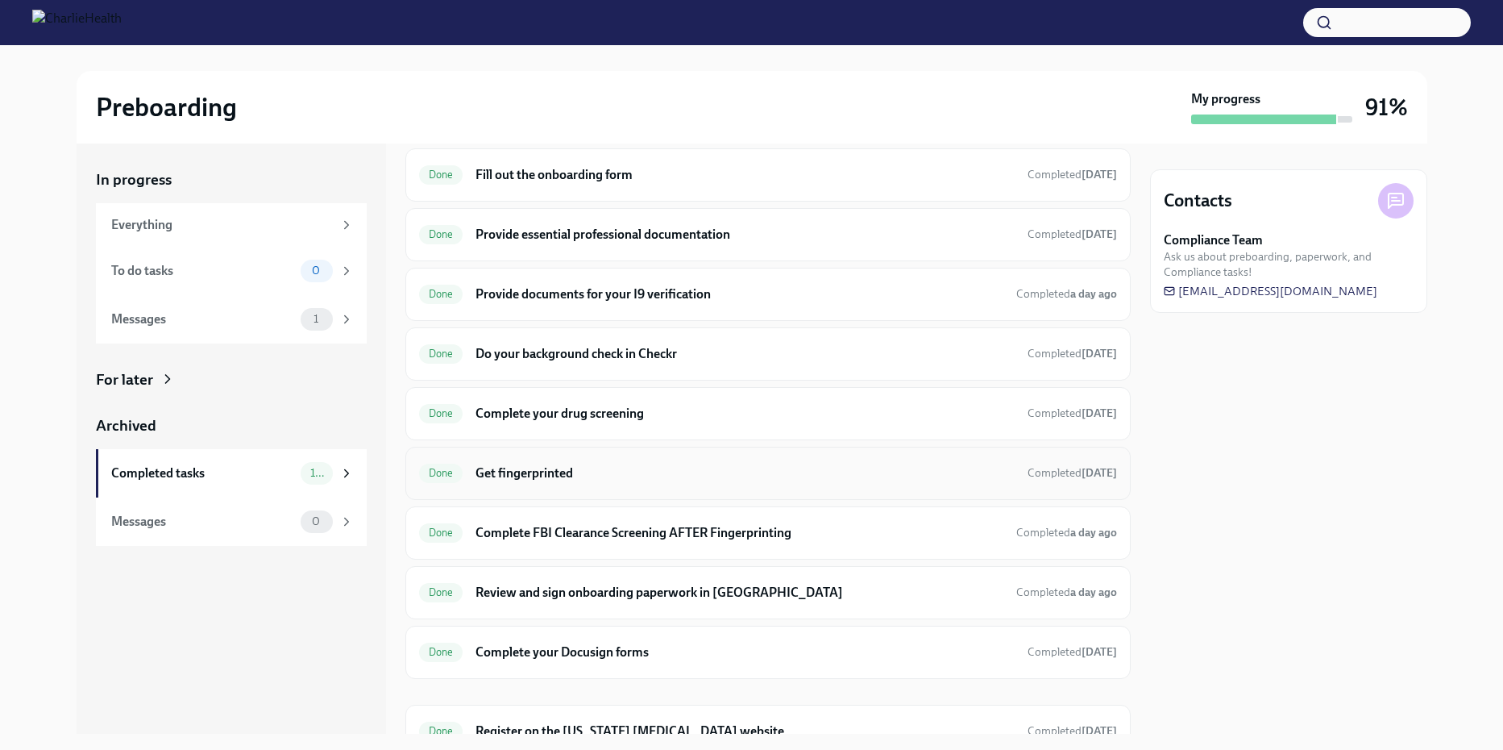
scroll to position [81, 0]
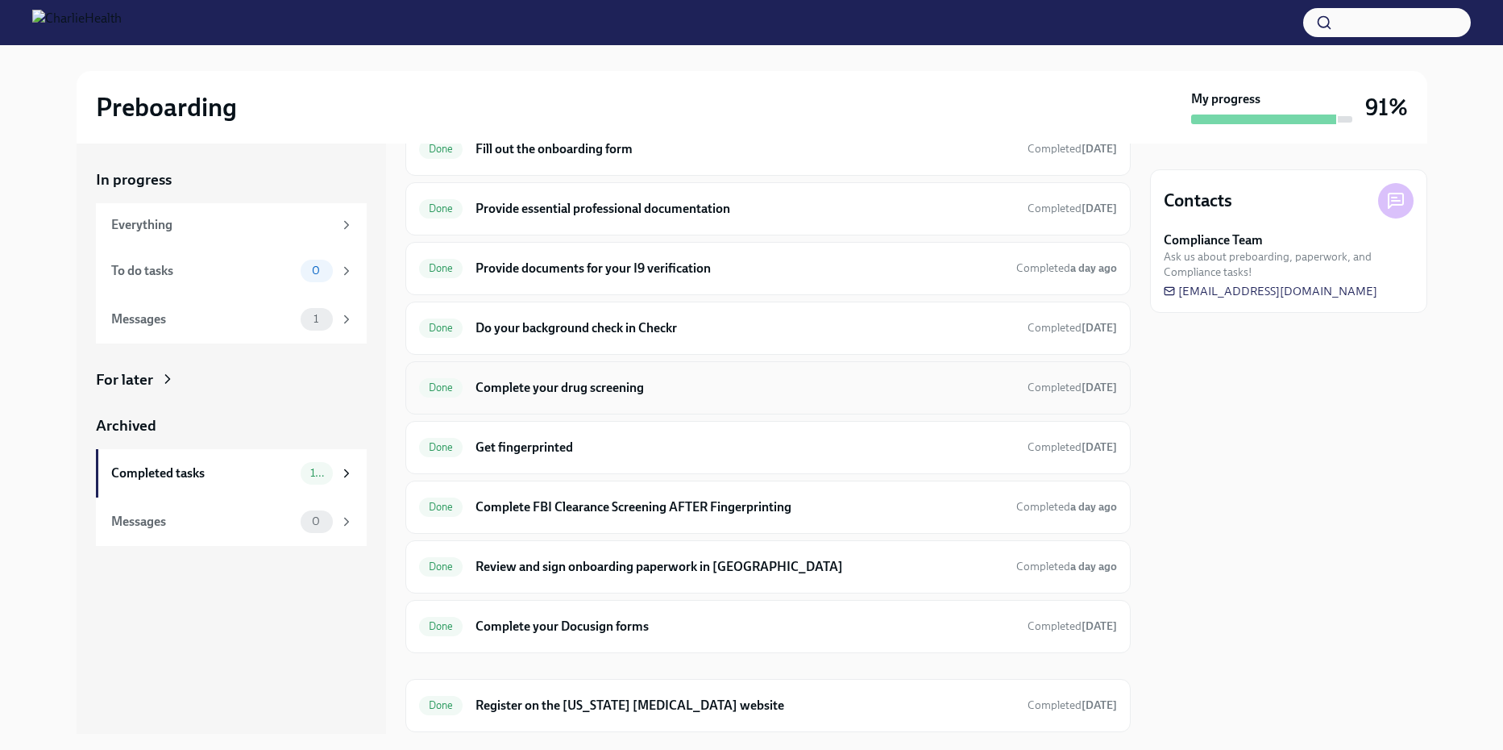
click at [549, 394] on h6 "Complete your drug screening" at bounding box center [745, 388] width 538 height 18
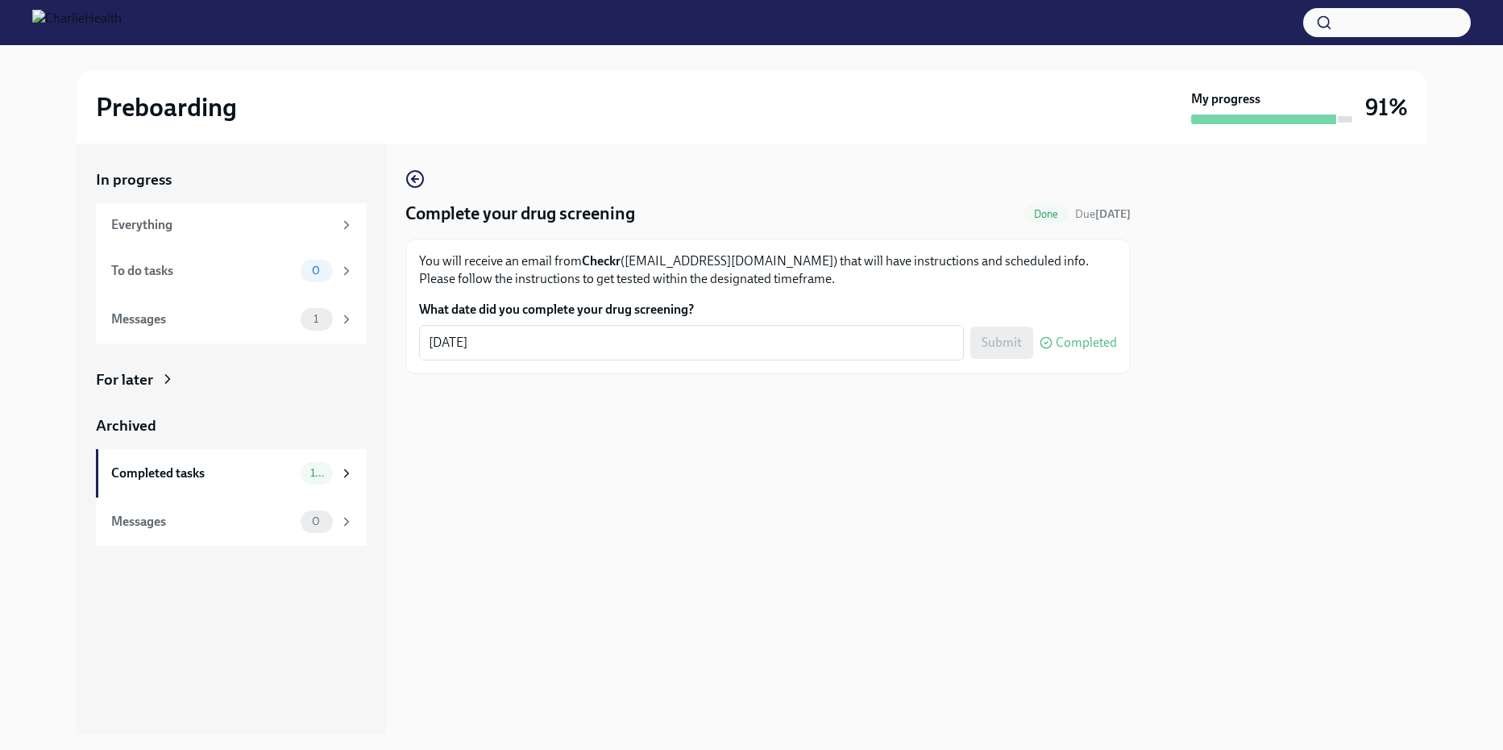
click at [988, 343] on div "Submit Completed" at bounding box center [1043, 342] width 147 height 32
click at [279, 273] on div "To do tasks" at bounding box center [202, 271] width 183 height 18
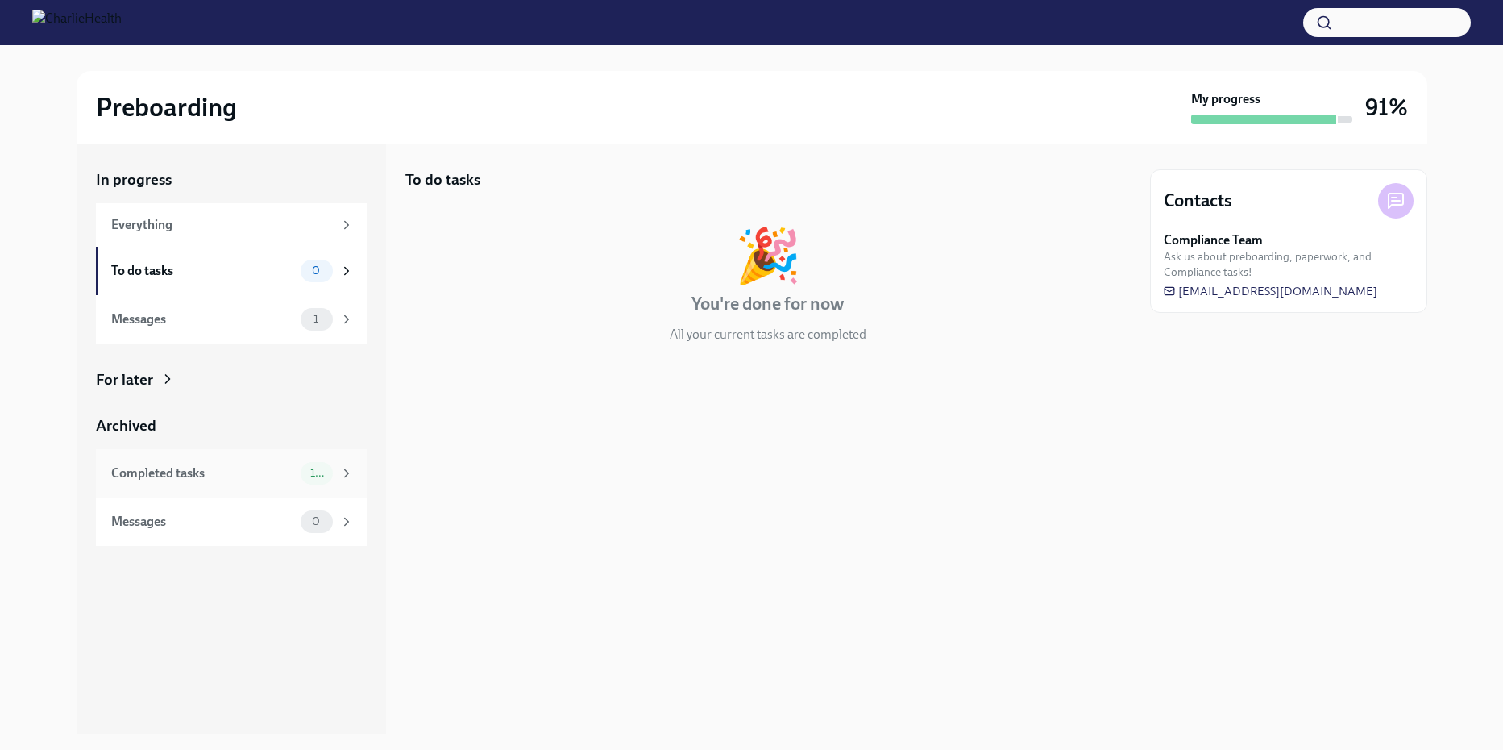
click at [226, 462] on div "Completed tasks 10" at bounding box center [232, 473] width 243 height 23
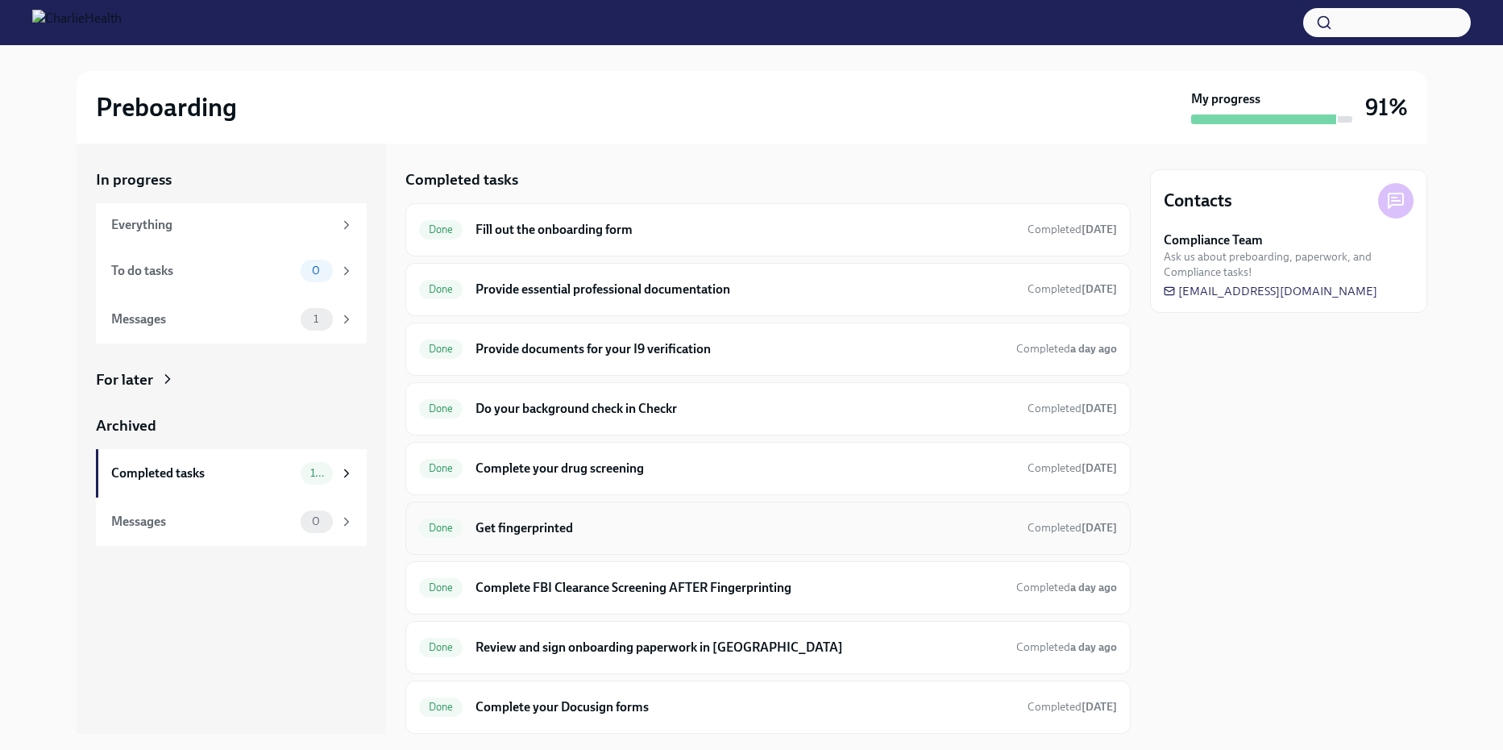
click at [578, 525] on h6 "Get fingerprinted" at bounding box center [745, 528] width 538 height 18
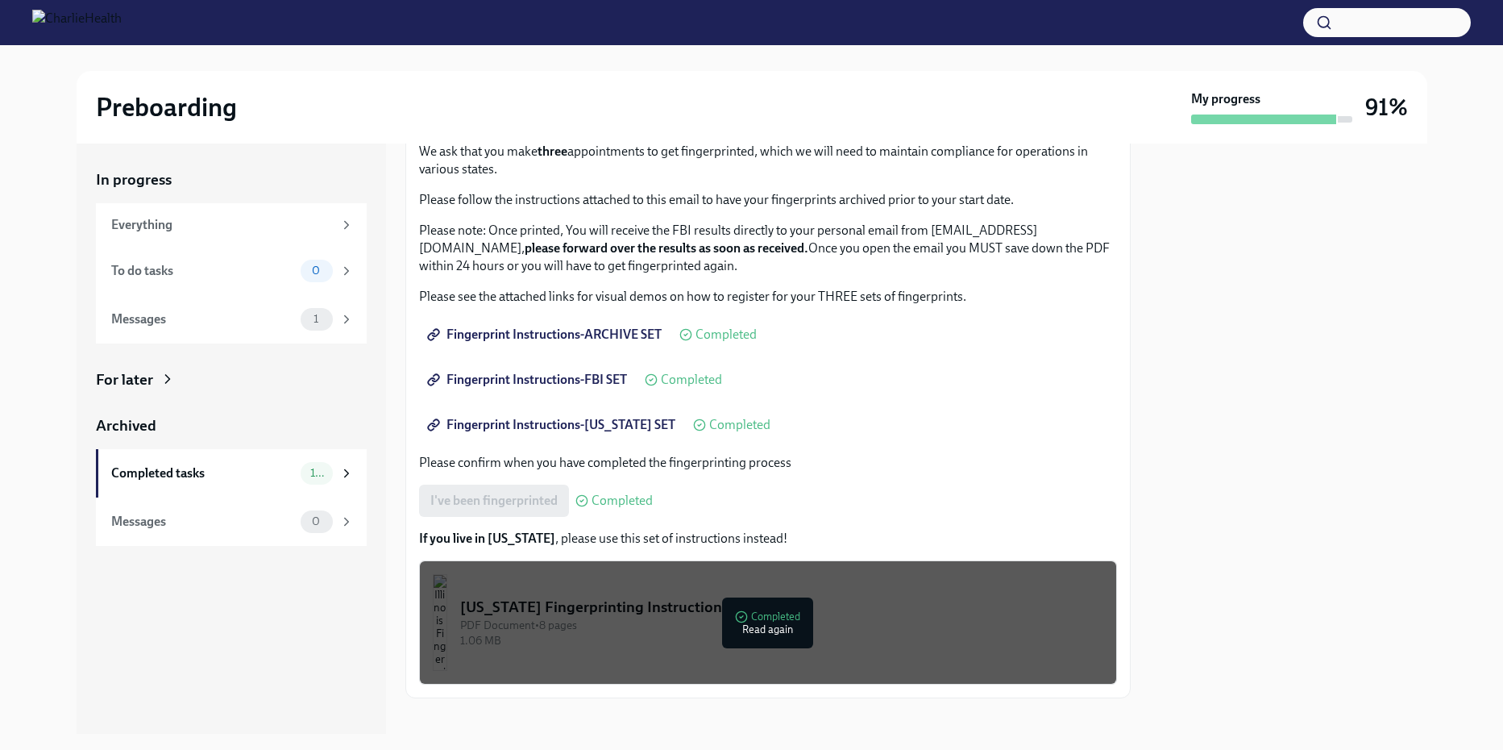
scroll to position [126, 0]
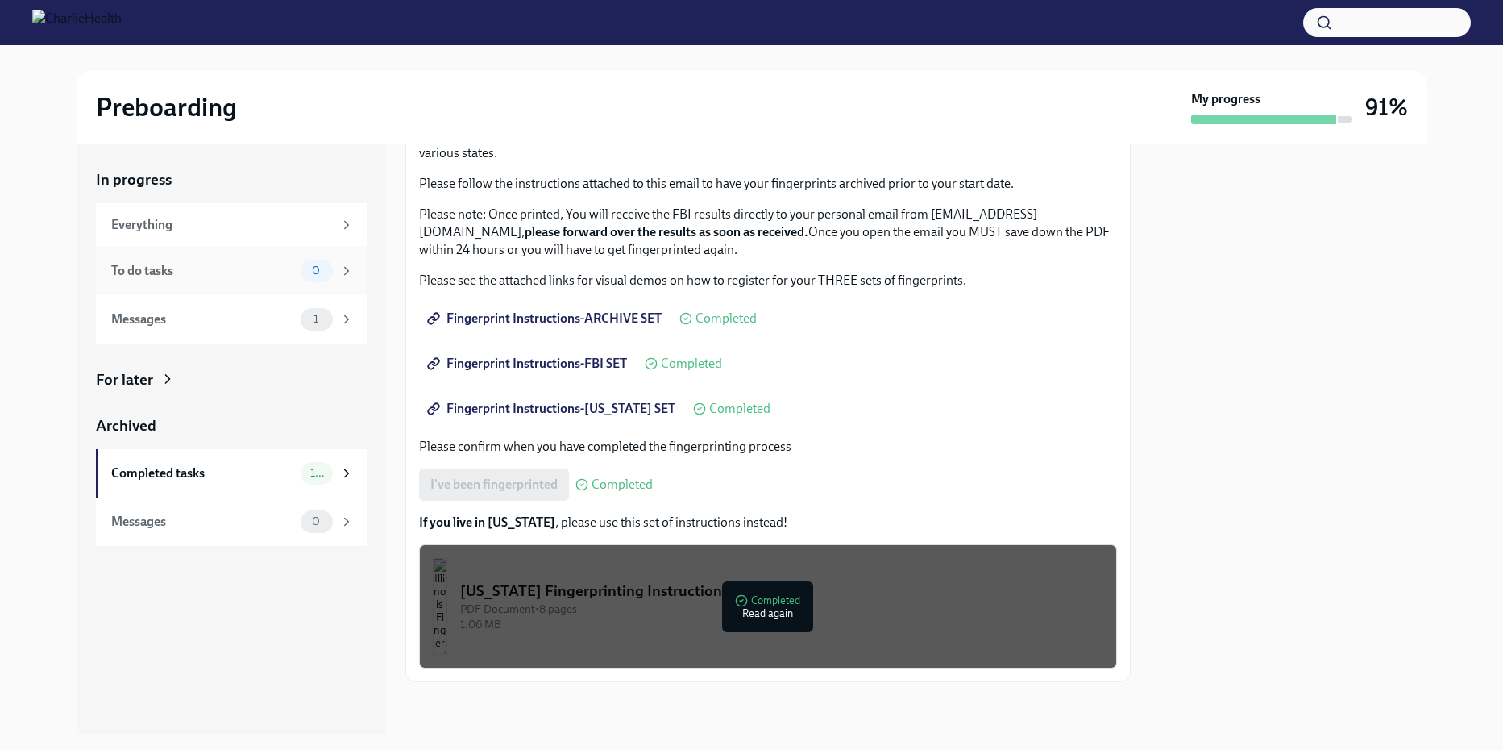
click at [158, 274] on div "To do tasks" at bounding box center [202, 271] width 183 height 18
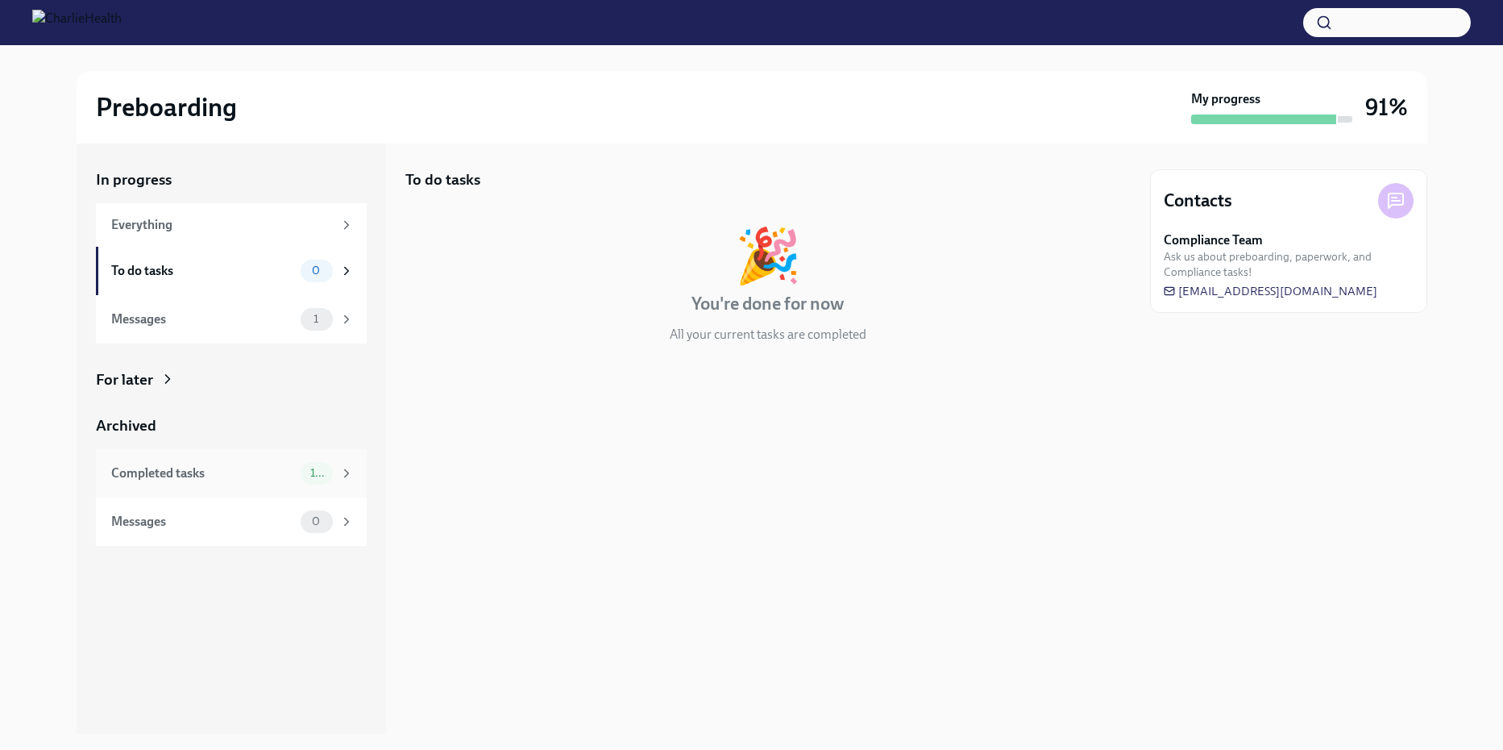
click at [186, 488] on div "Completed tasks 10" at bounding box center [231, 473] width 271 height 48
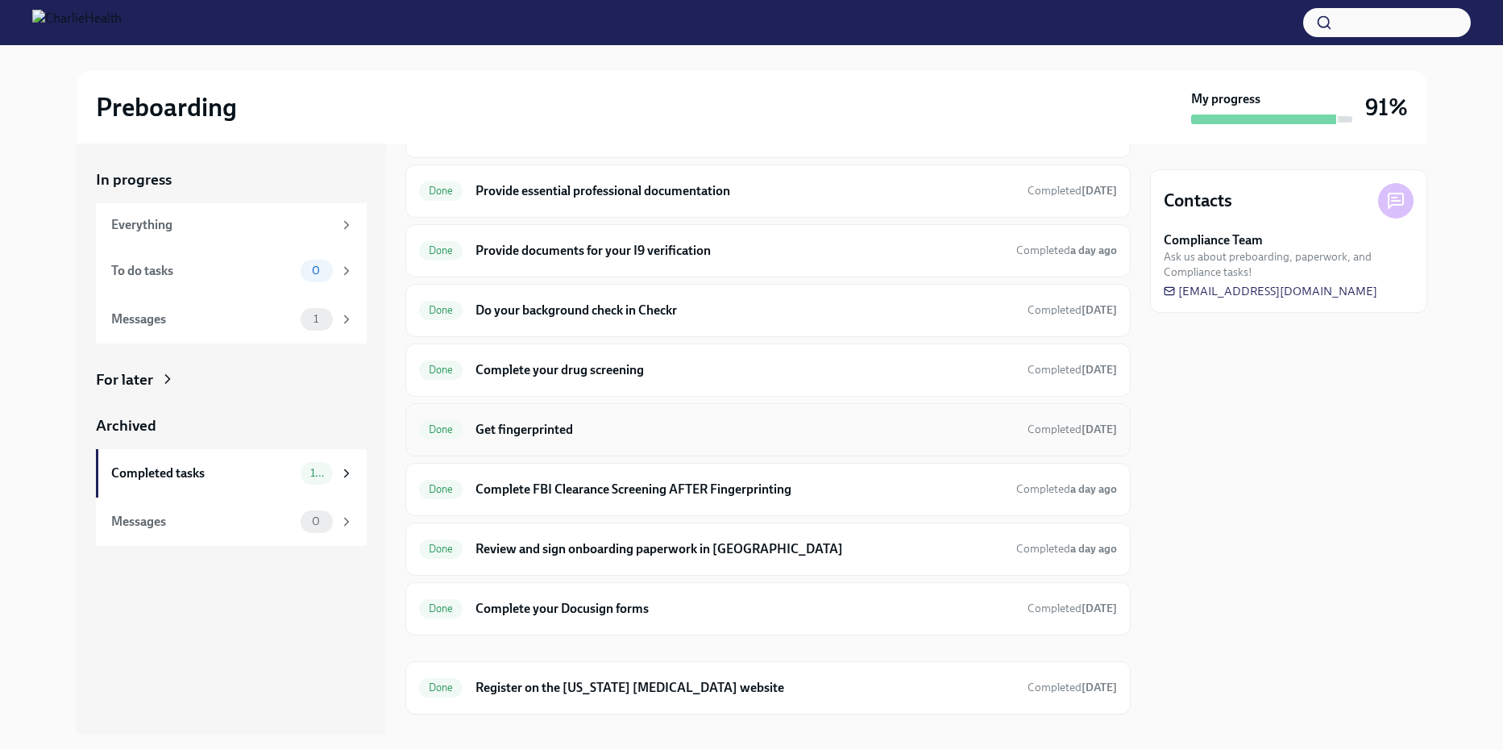
scroll to position [131, 0]
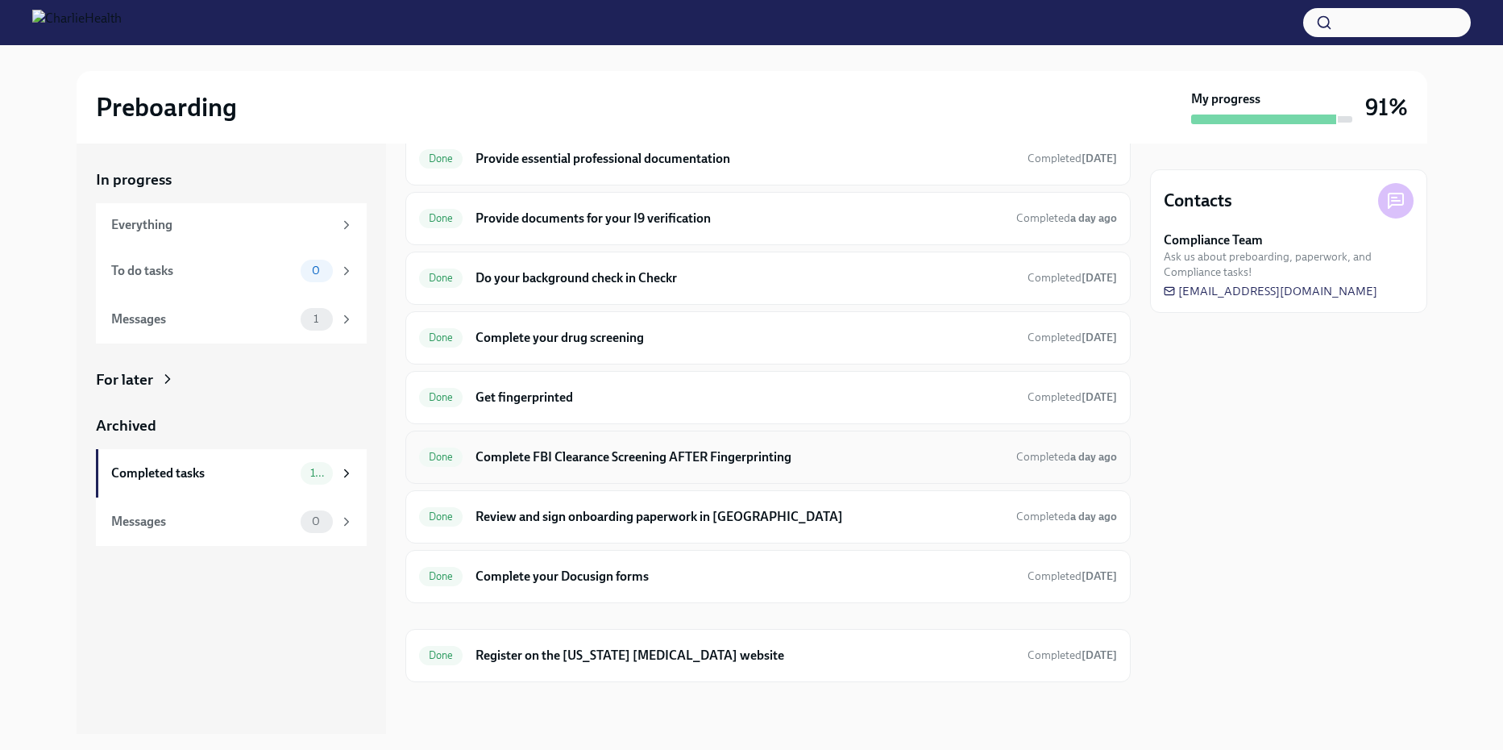
click at [609, 448] on h6 "Complete FBI Clearance Screening AFTER Fingerprinting" at bounding box center [739, 457] width 527 height 18
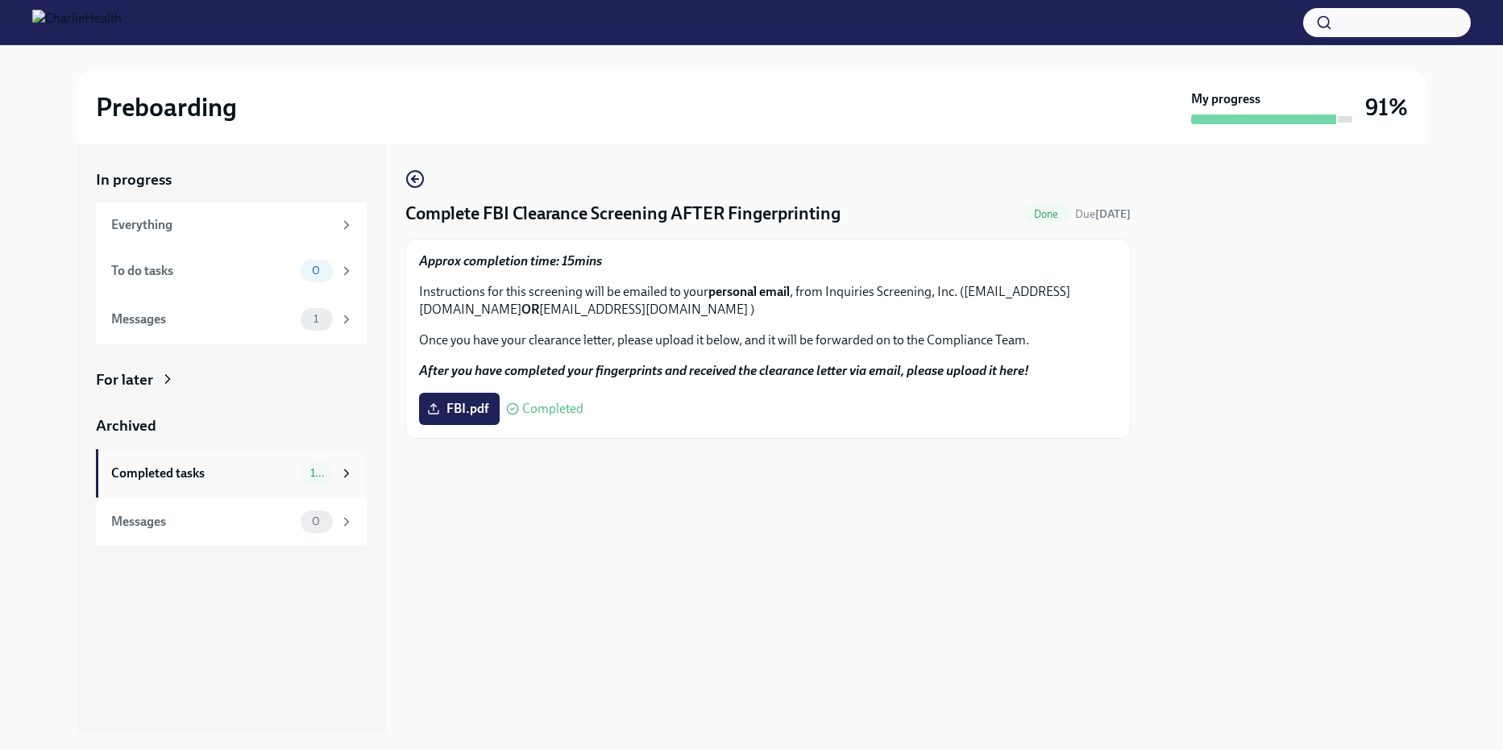
click at [172, 476] on div "Completed tasks" at bounding box center [202, 473] width 183 height 18
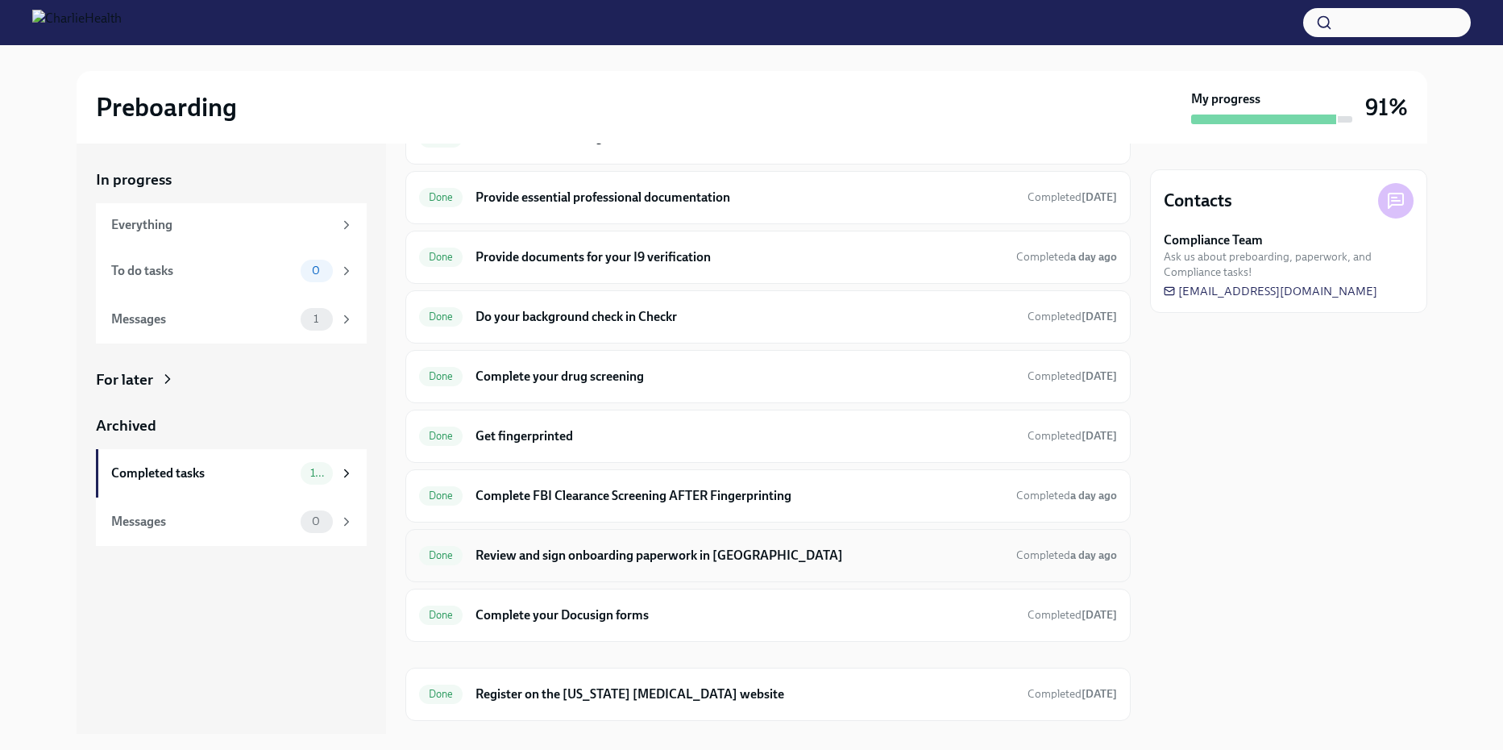
scroll to position [131, 0]
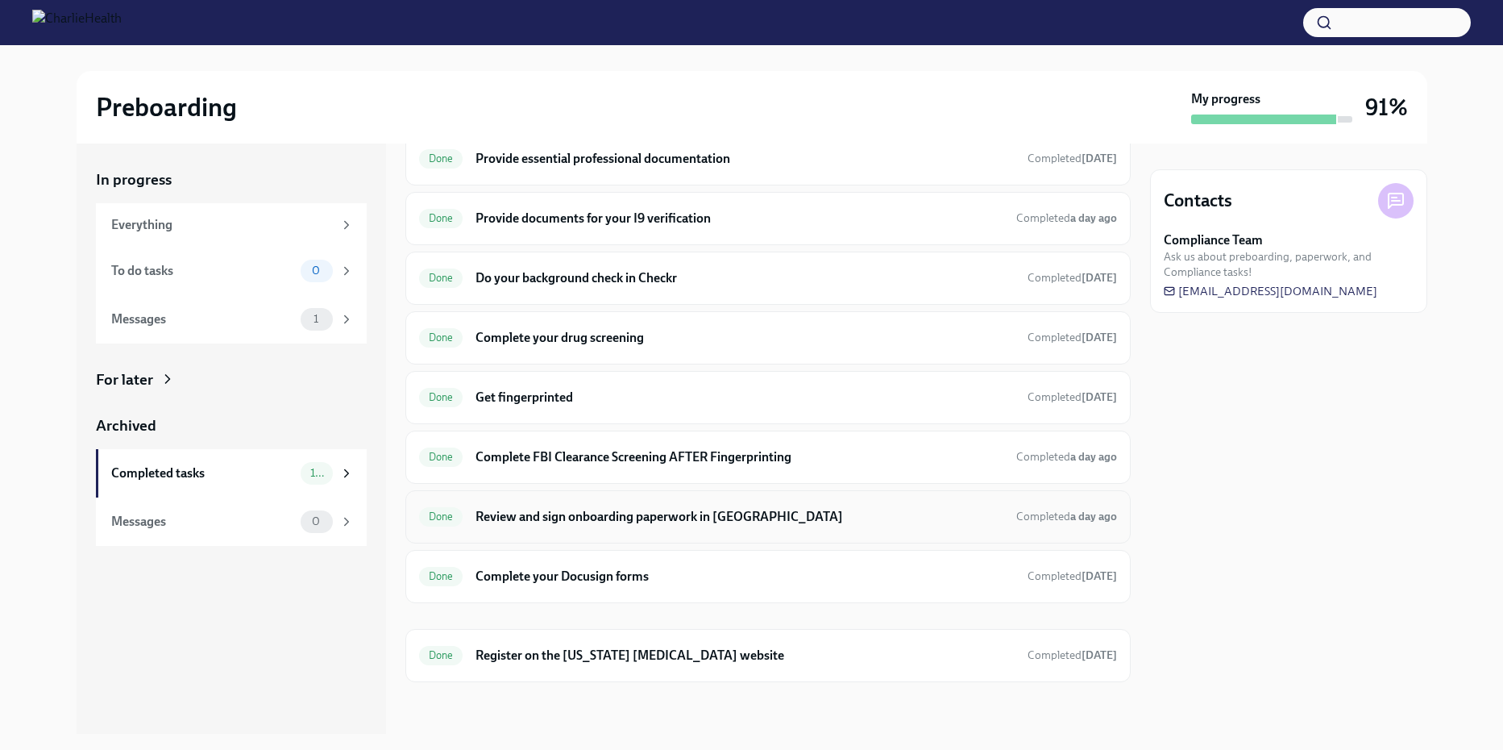
click at [599, 516] on h6 "Review and sign onboarding paperwork in [GEOGRAPHIC_DATA]" at bounding box center [739, 517] width 527 height 18
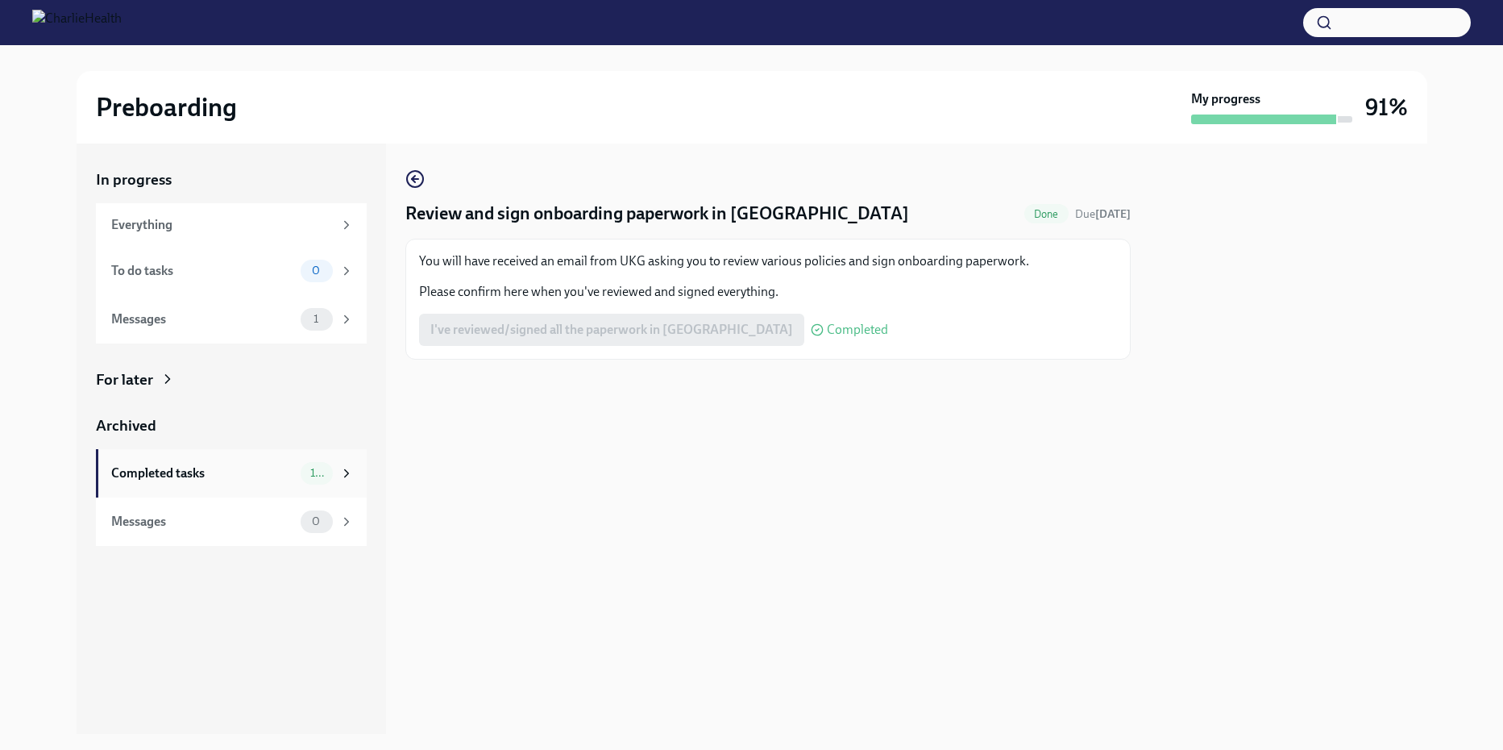
click at [222, 467] on div "Completed tasks" at bounding box center [202, 473] width 183 height 18
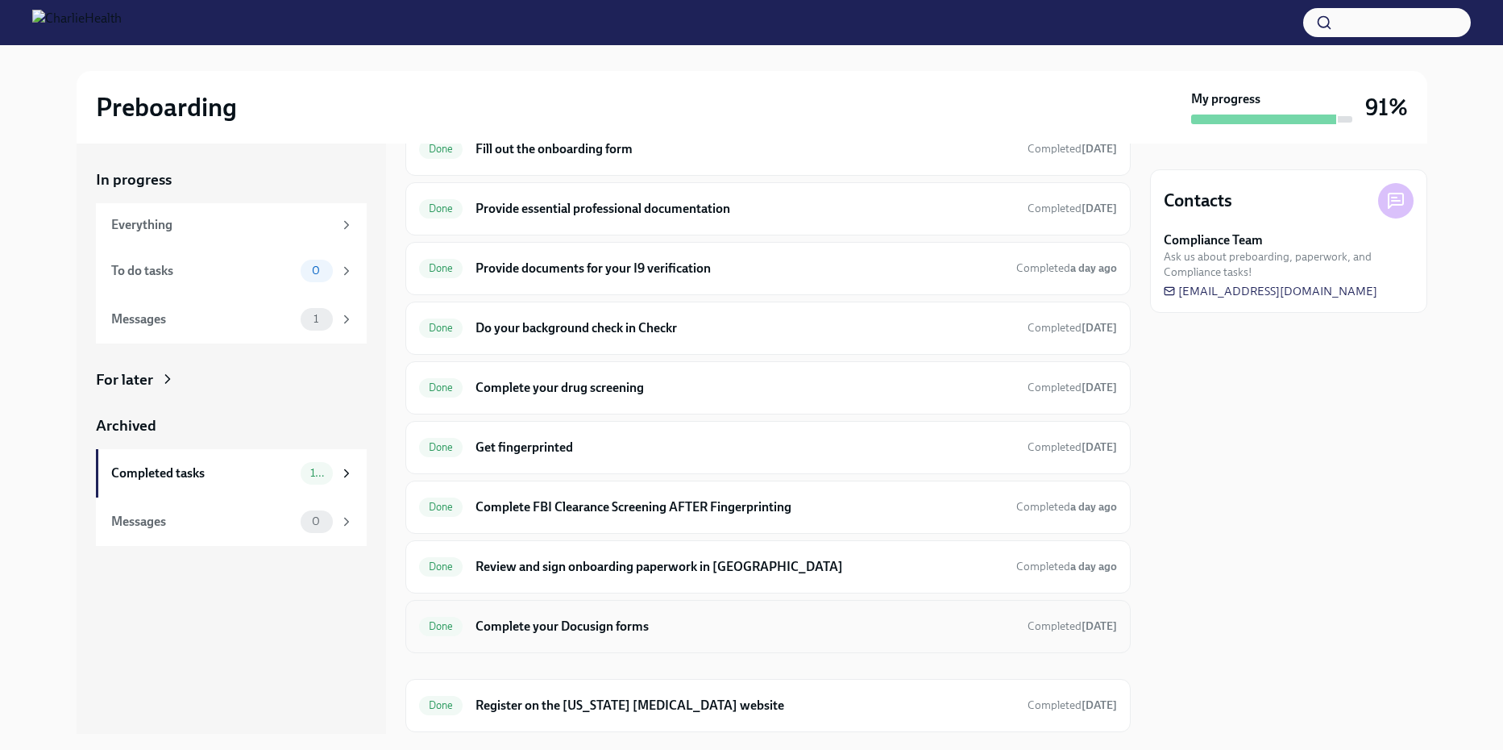
scroll to position [131, 0]
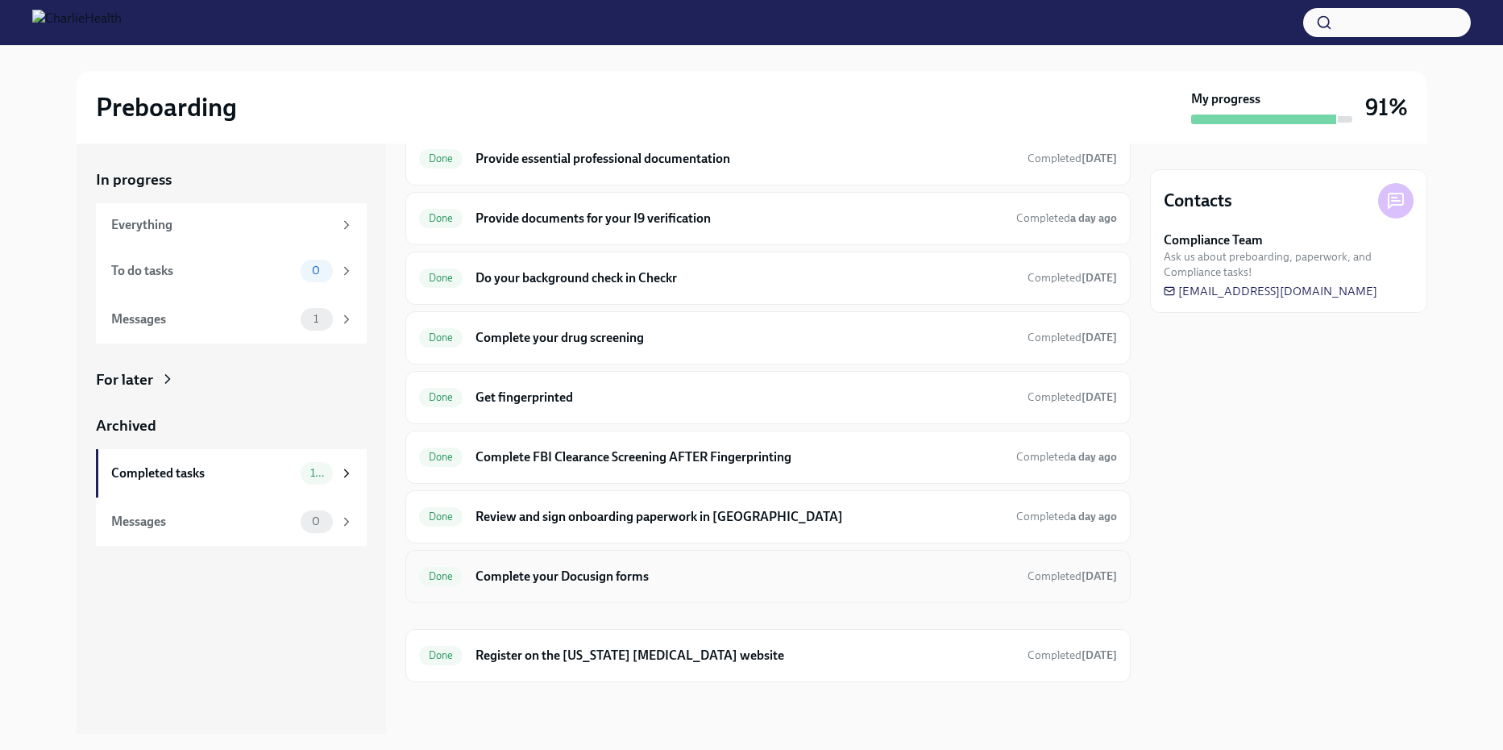
click at [618, 579] on h6 "Complete your Docusign forms" at bounding box center [745, 576] width 538 height 18
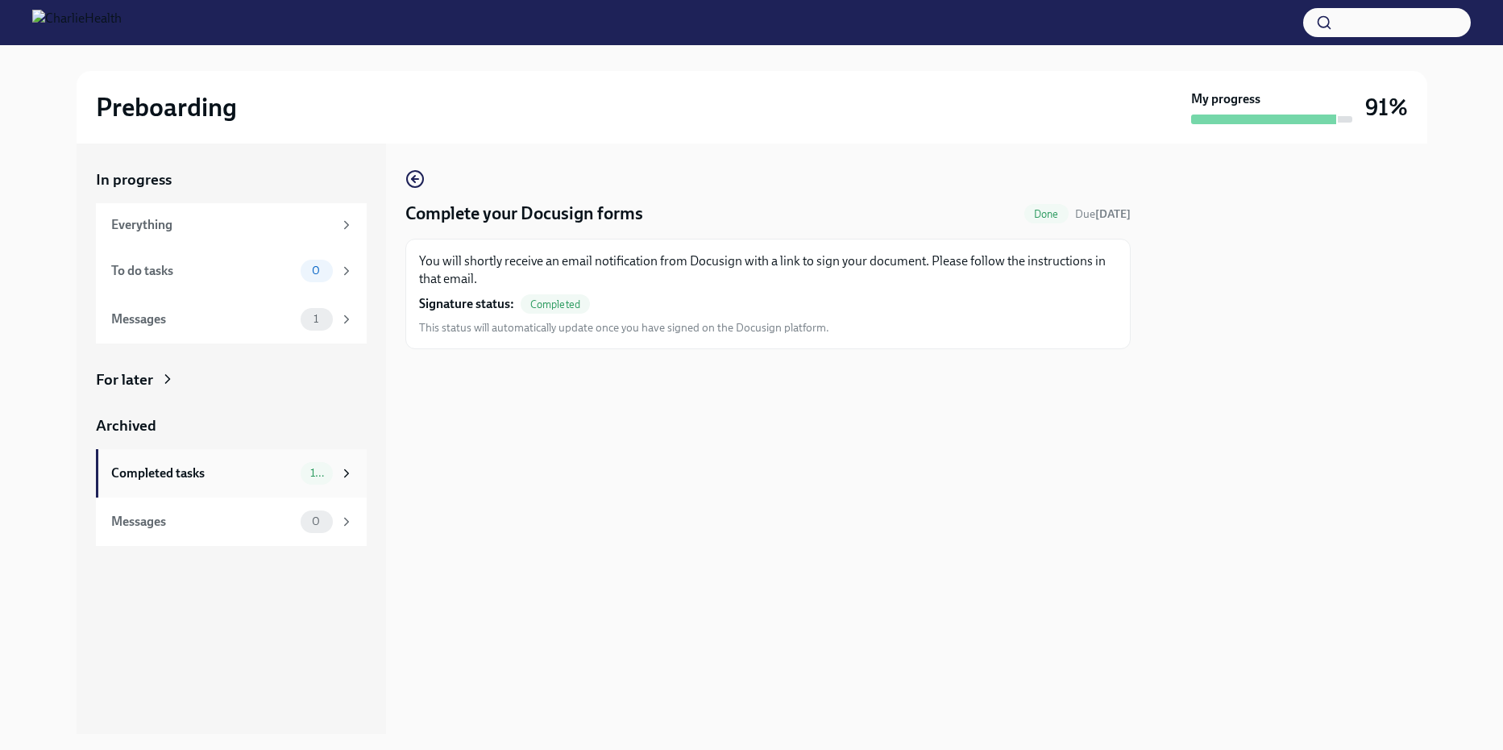
click at [180, 467] on div "Completed tasks" at bounding box center [202, 473] width 183 height 18
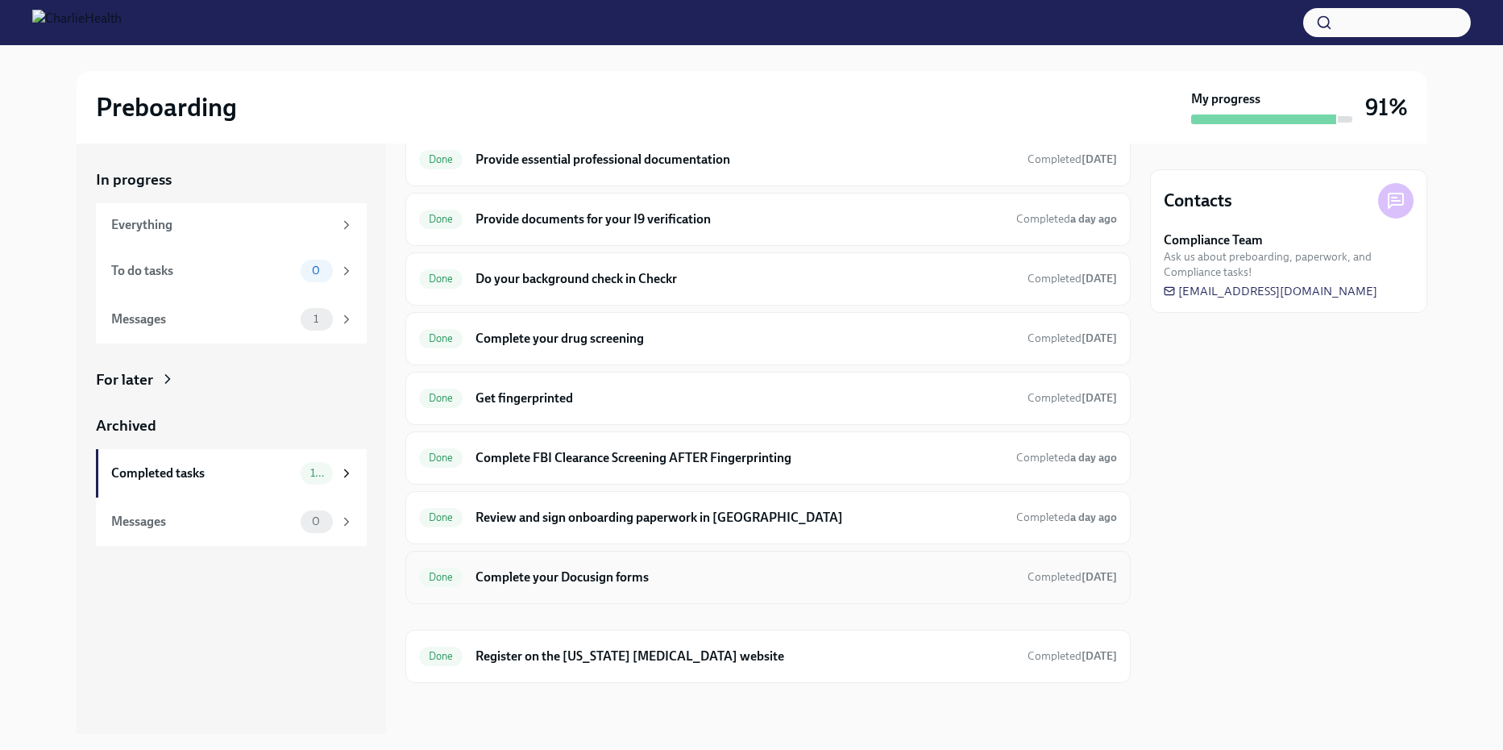
scroll to position [131, 0]
click at [644, 657] on h6 "Register on the [US_STATE] [MEDICAL_DATA] website" at bounding box center [745, 655] width 538 height 18
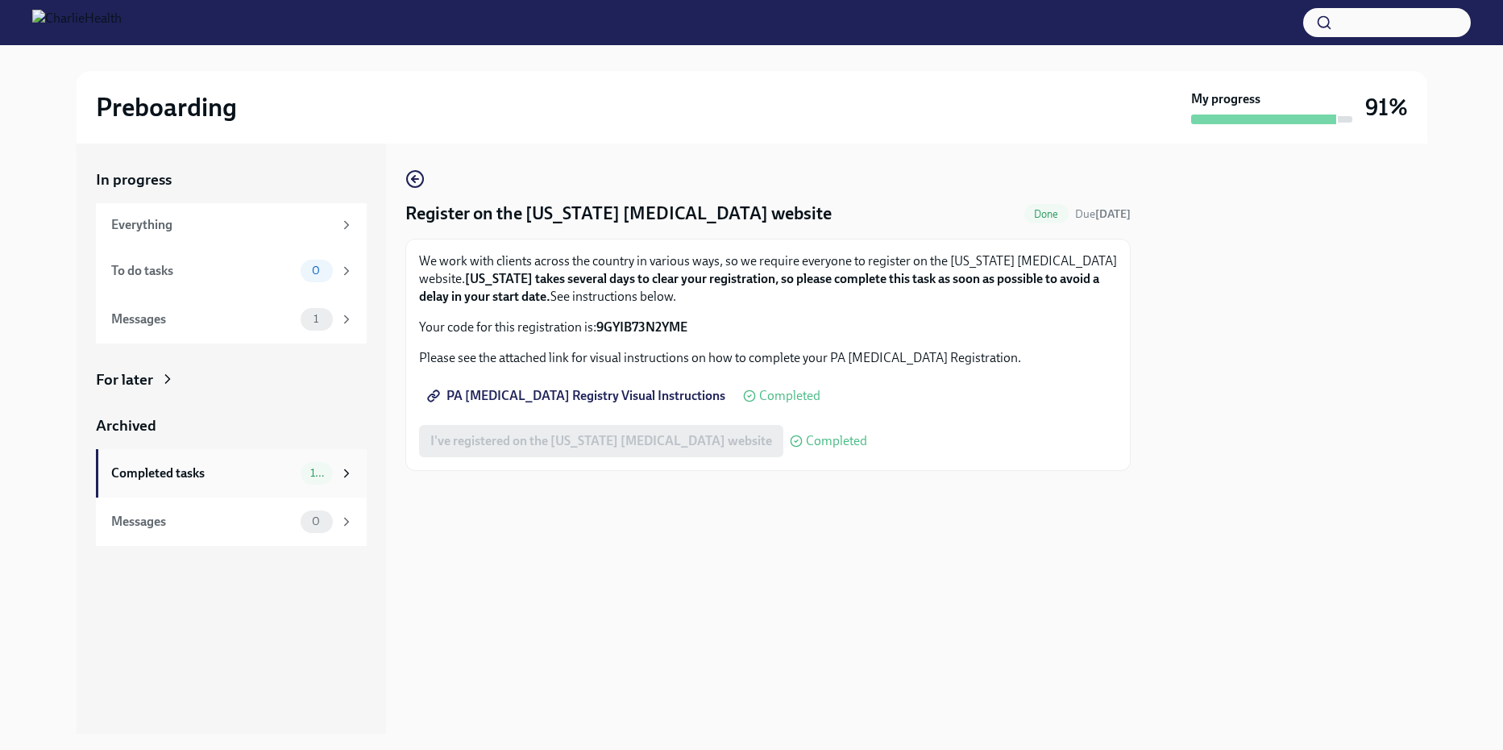
click at [151, 468] on div "Completed tasks" at bounding box center [202, 473] width 183 height 18
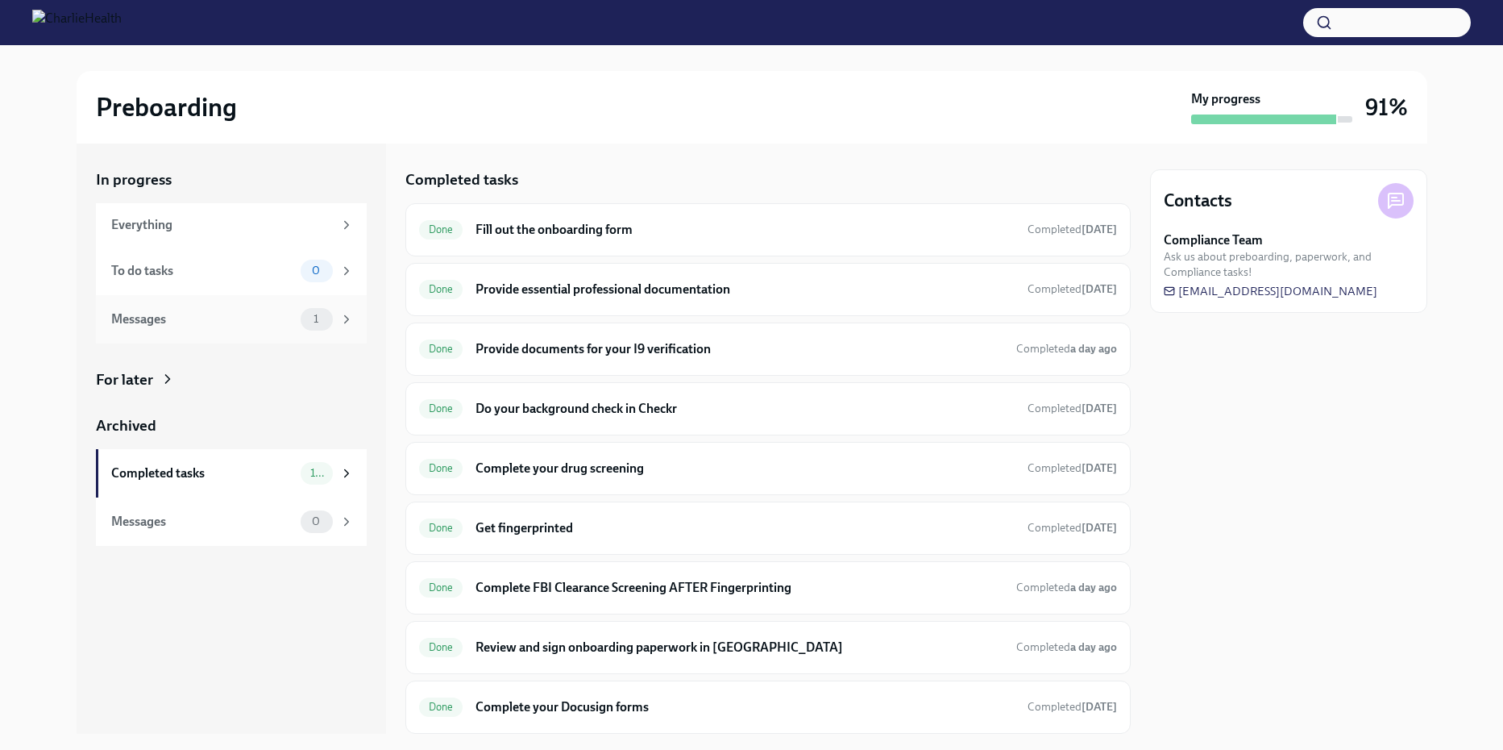
click at [151, 324] on div "Messages" at bounding box center [202, 319] width 183 height 18
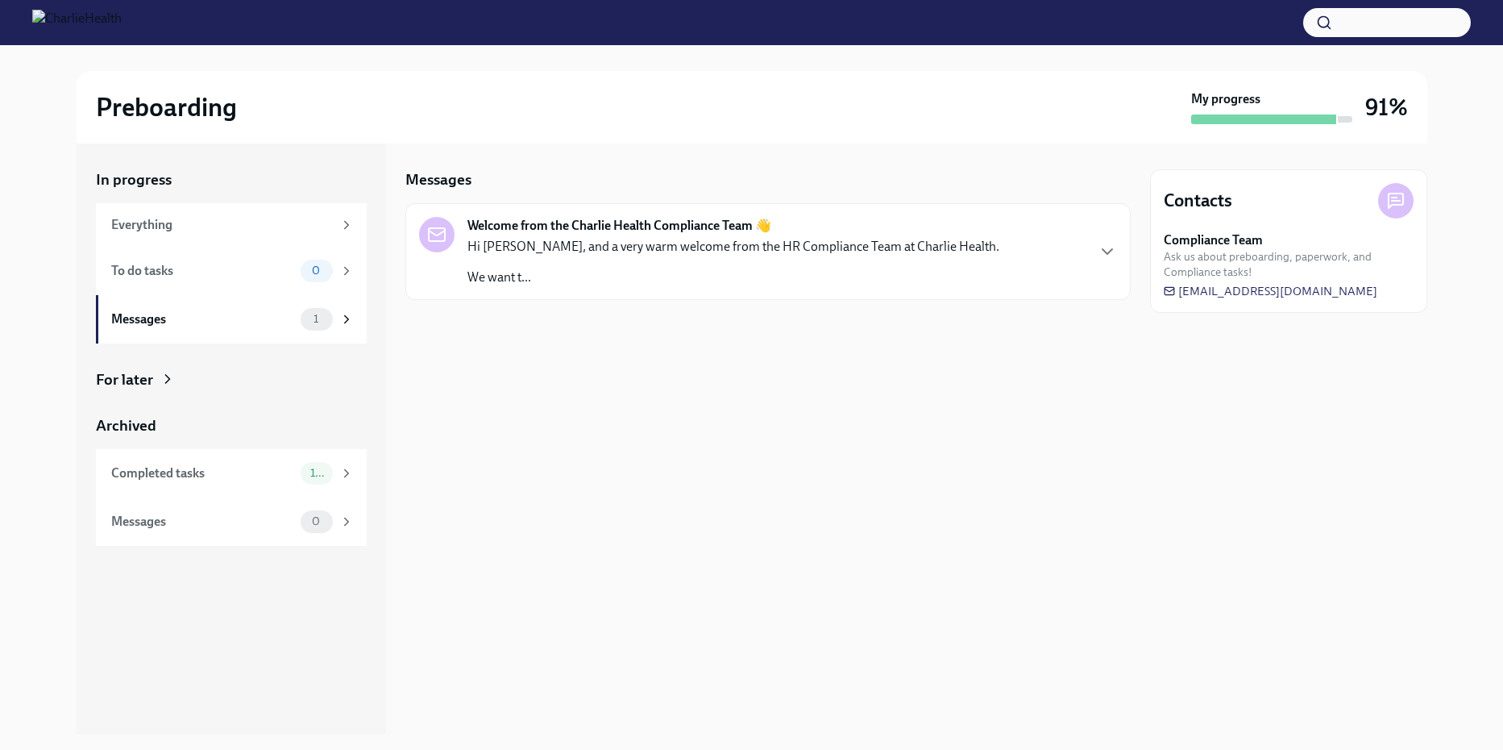
click at [649, 226] on strong "Welcome from the Charlie Health Compliance Team 👋" at bounding box center [619, 226] width 304 height 18
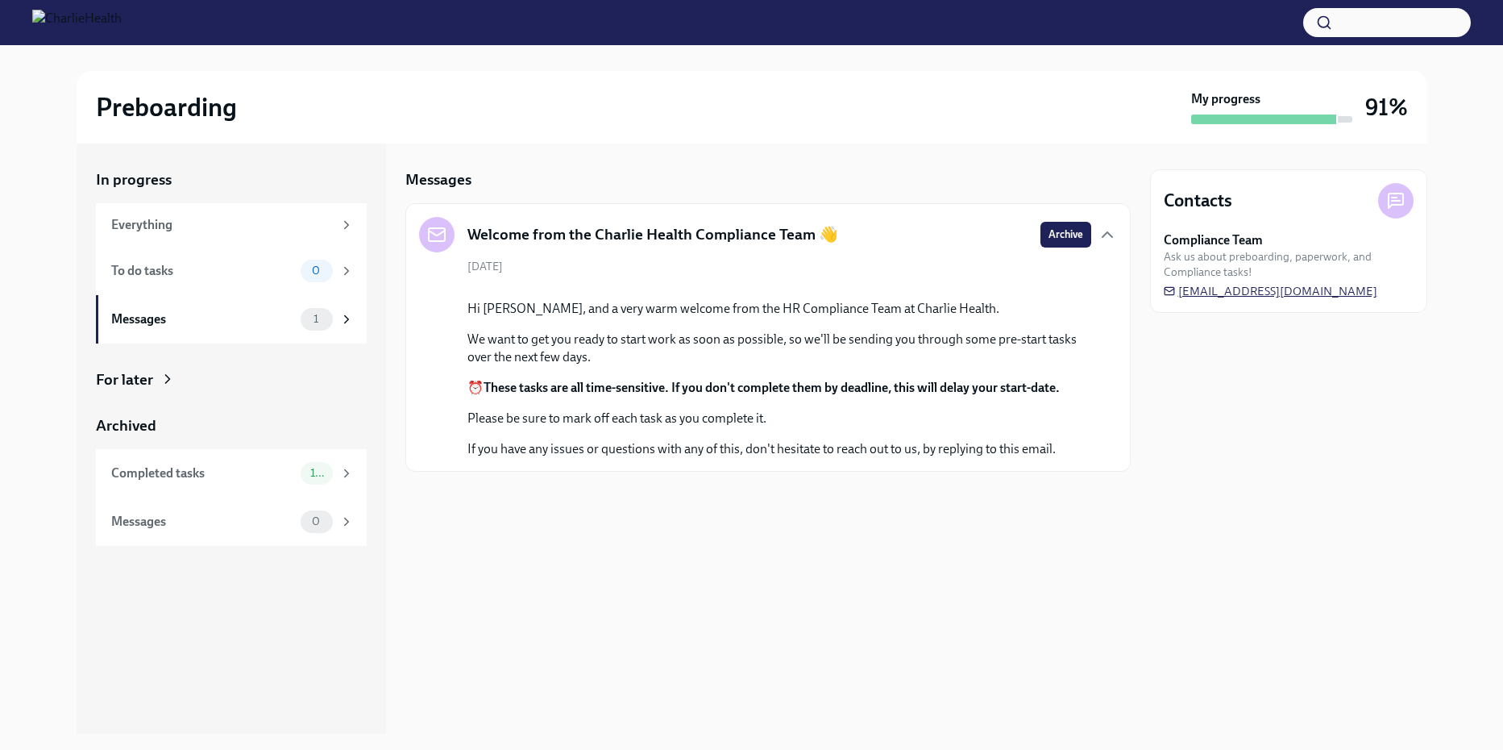
click at [1290, 288] on span "[EMAIL_ADDRESS][DOMAIN_NAME]" at bounding box center [1271, 291] width 214 height 16
click at [1336, 289] on span "[EMAIL_ADDRESS][DOMAIN_NAME]" at bounding box center [1271, 291] width 214 height 16
